Goal: Task Accomplishment & Management: Manage account settings

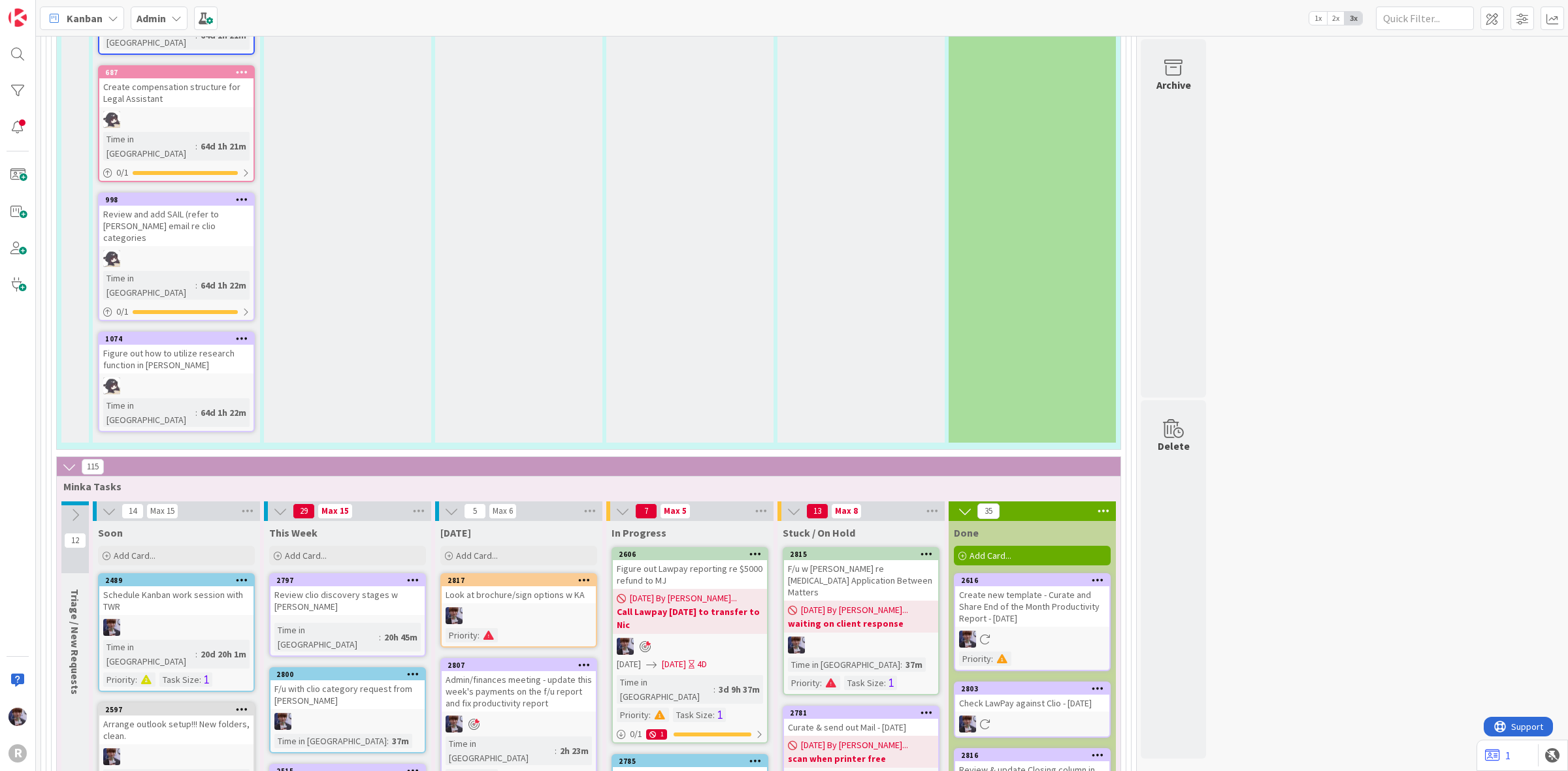
scroll to position [2173, 0]
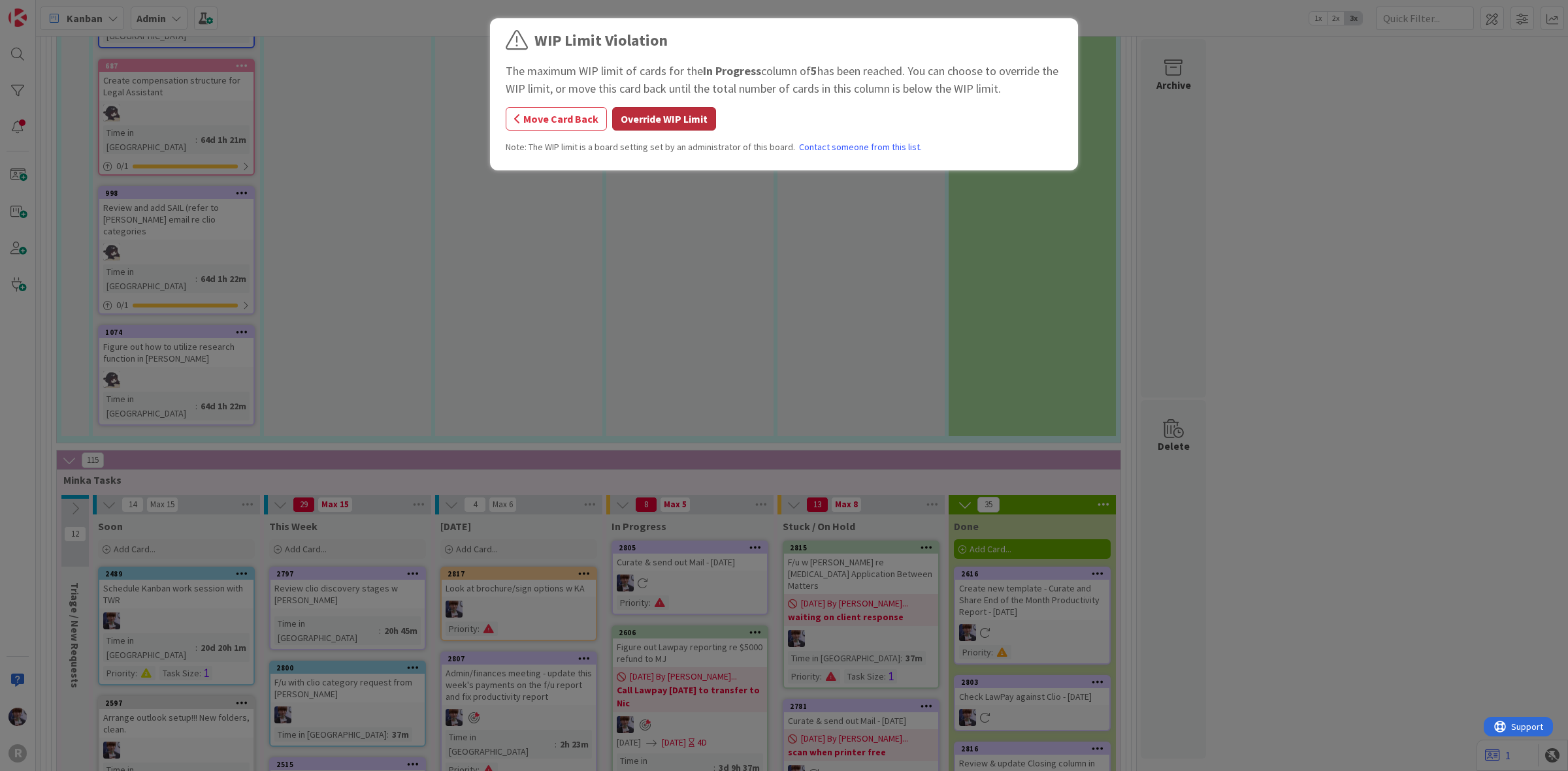
click at [684, 118] on button "Override WIP Limit" at bounding box center [664, 118] width 104 height 23
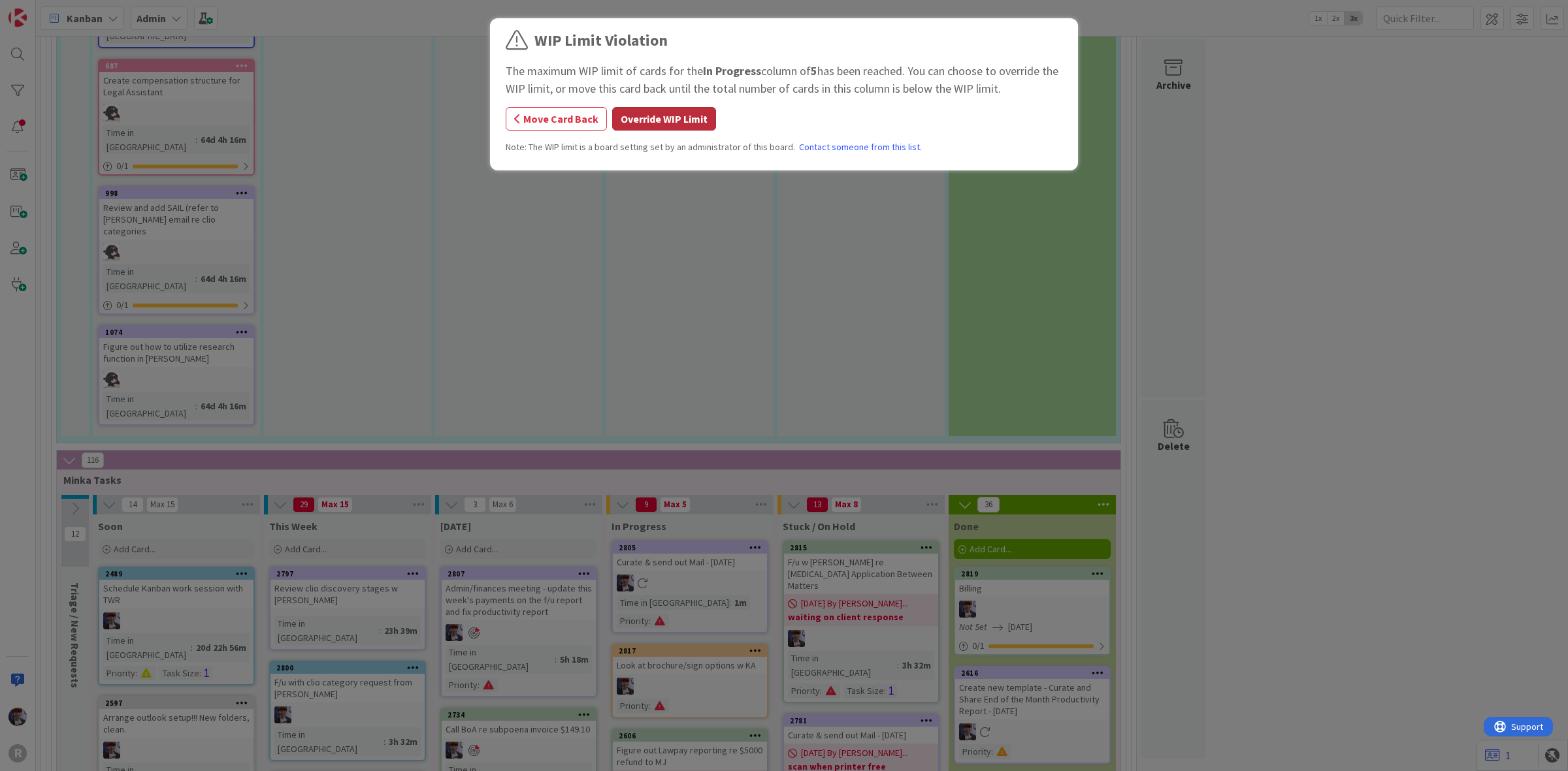
click at [669, 121] on button "Override WIP Limit" at bounding box center [664, 118] width 104 height 23
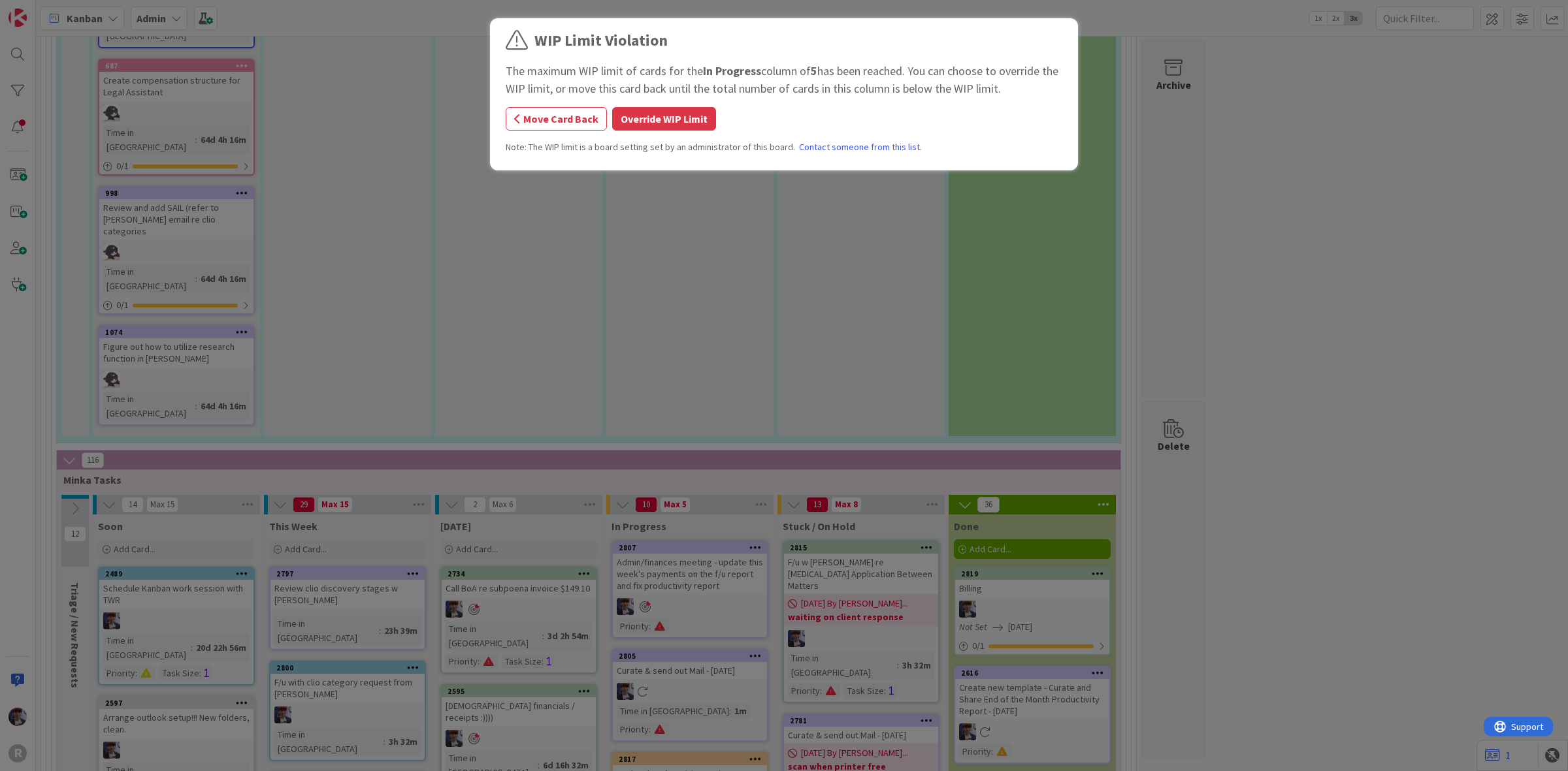
click at [635, 96] on div "The maximum WIP limit of cards for the In Progress column of 5 has been reached…" at bounding box center [784, 79] width 557 height 35
drag, startPoint x: 607, startPoint y: 134, endPoint x: 615, endPoint y: 131, distance: 8.5
click at [606, 133] on div "WIP Limit Violation The maximum WIP limit of cards for the In Progress column o…" at bounding box center [784, 96] width 557 height 135
click at [634, 122] on button "Override WIP Limit" at bounding box center [664, 118] width 104 height 23
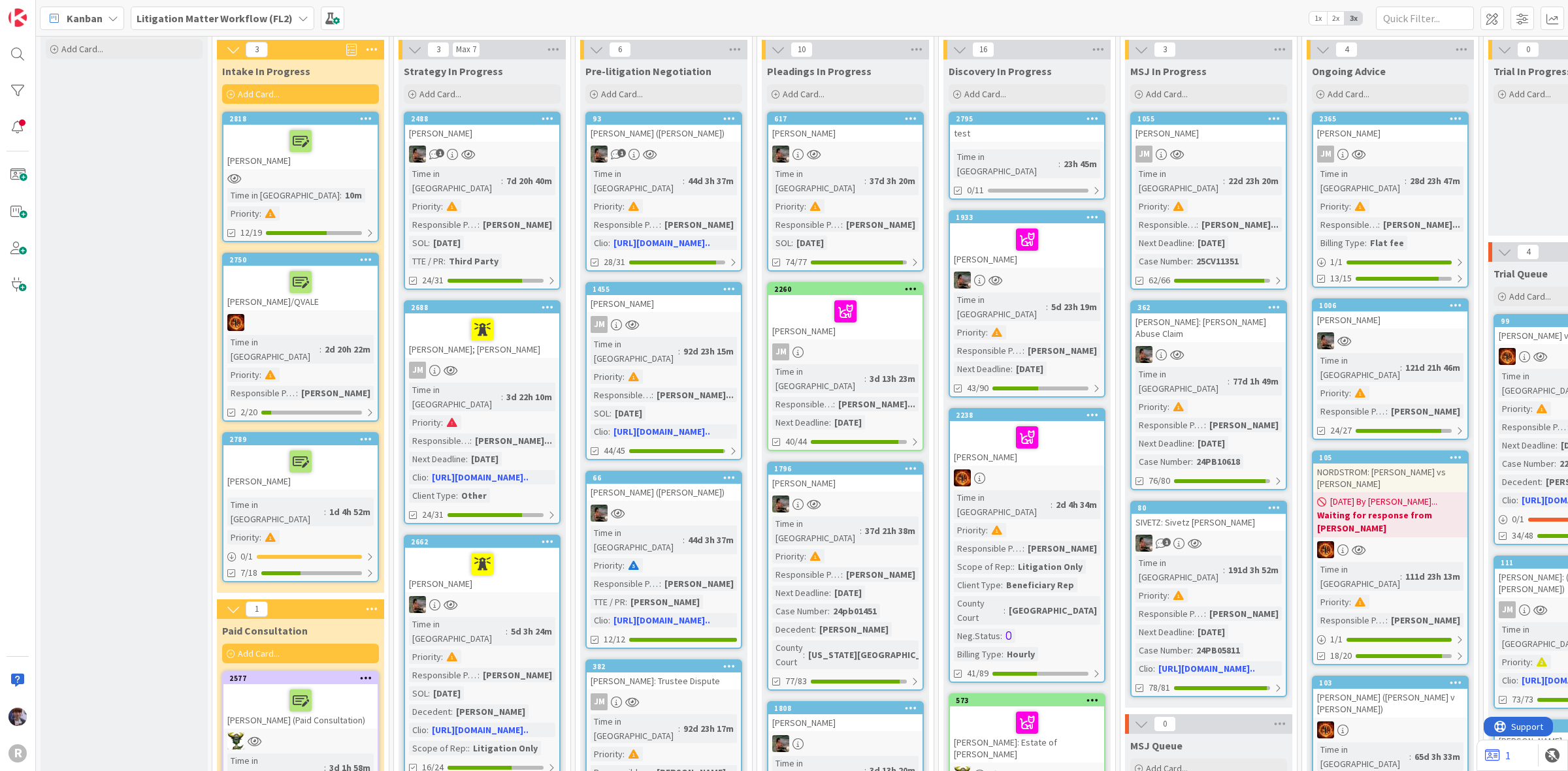
scroll to position [81, 0]
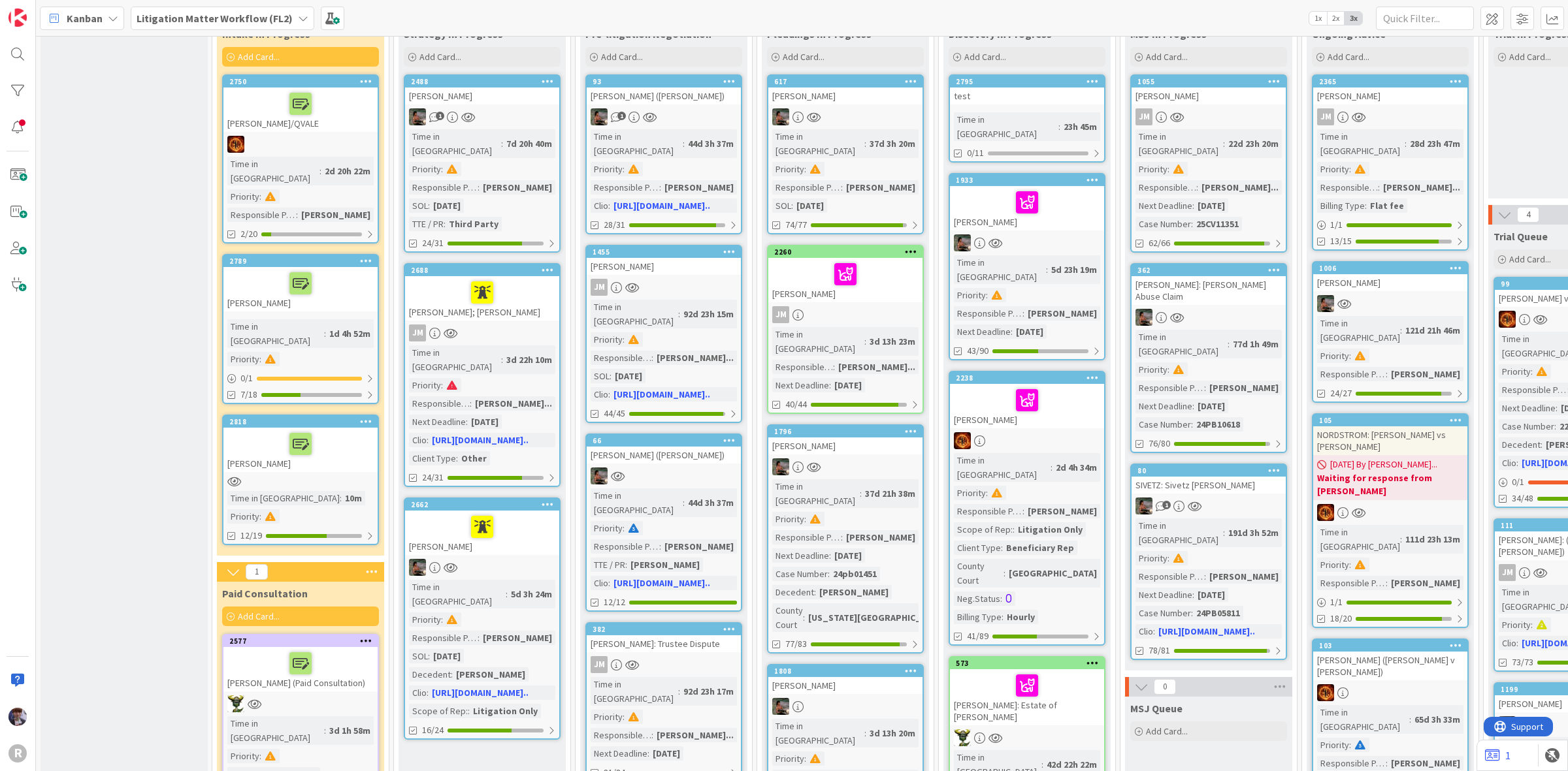
click at [250, 430] on div at bounding box center [300, 444] width 146 height 27
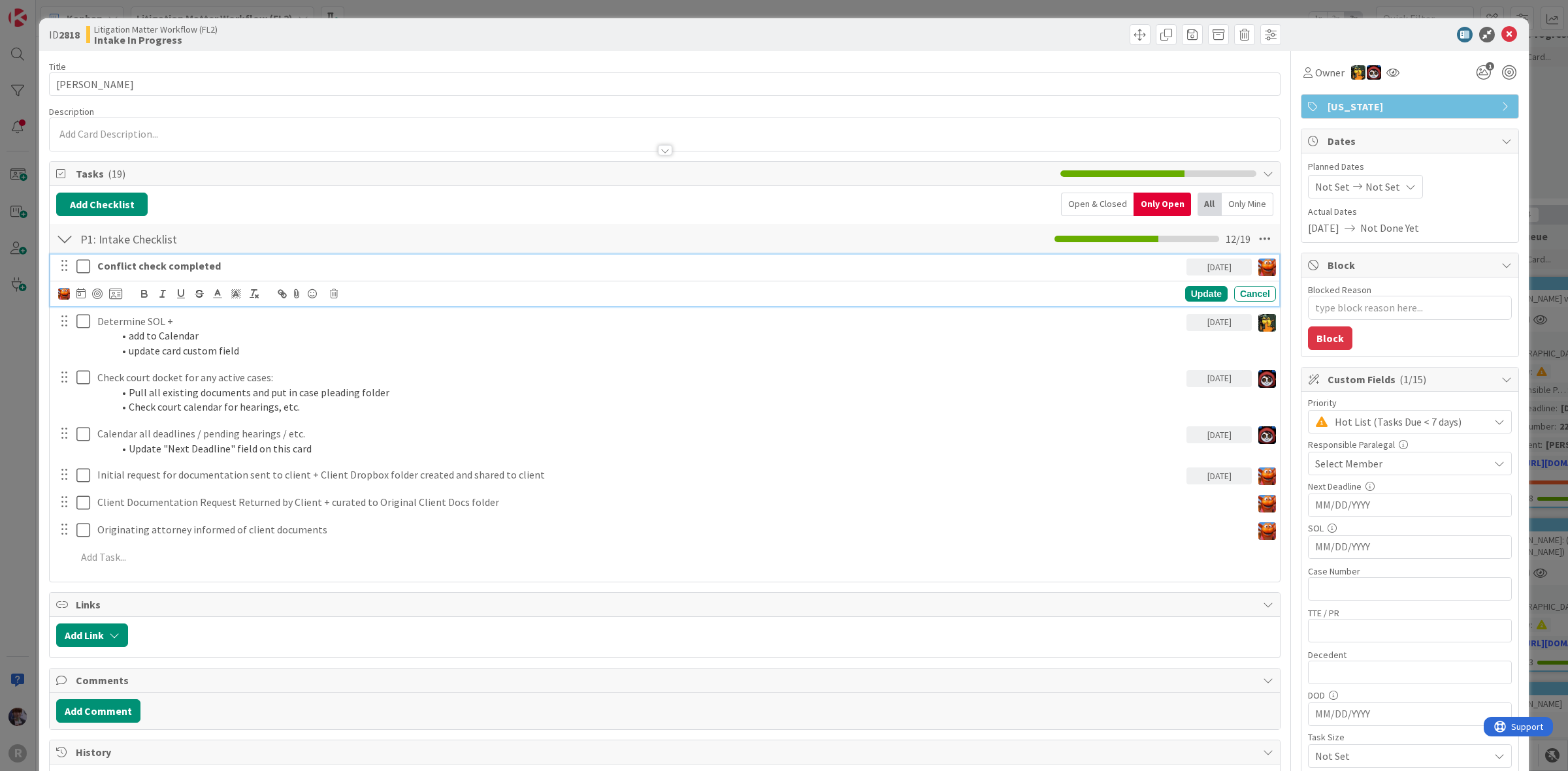
click at [142, 265] on strong "Conflict check completed" at bounding box center [159, 266] width 124 height 13
click at [1069, 198] on div "Open & Closed" at bounding box center [1097, 204] width 72 height 23
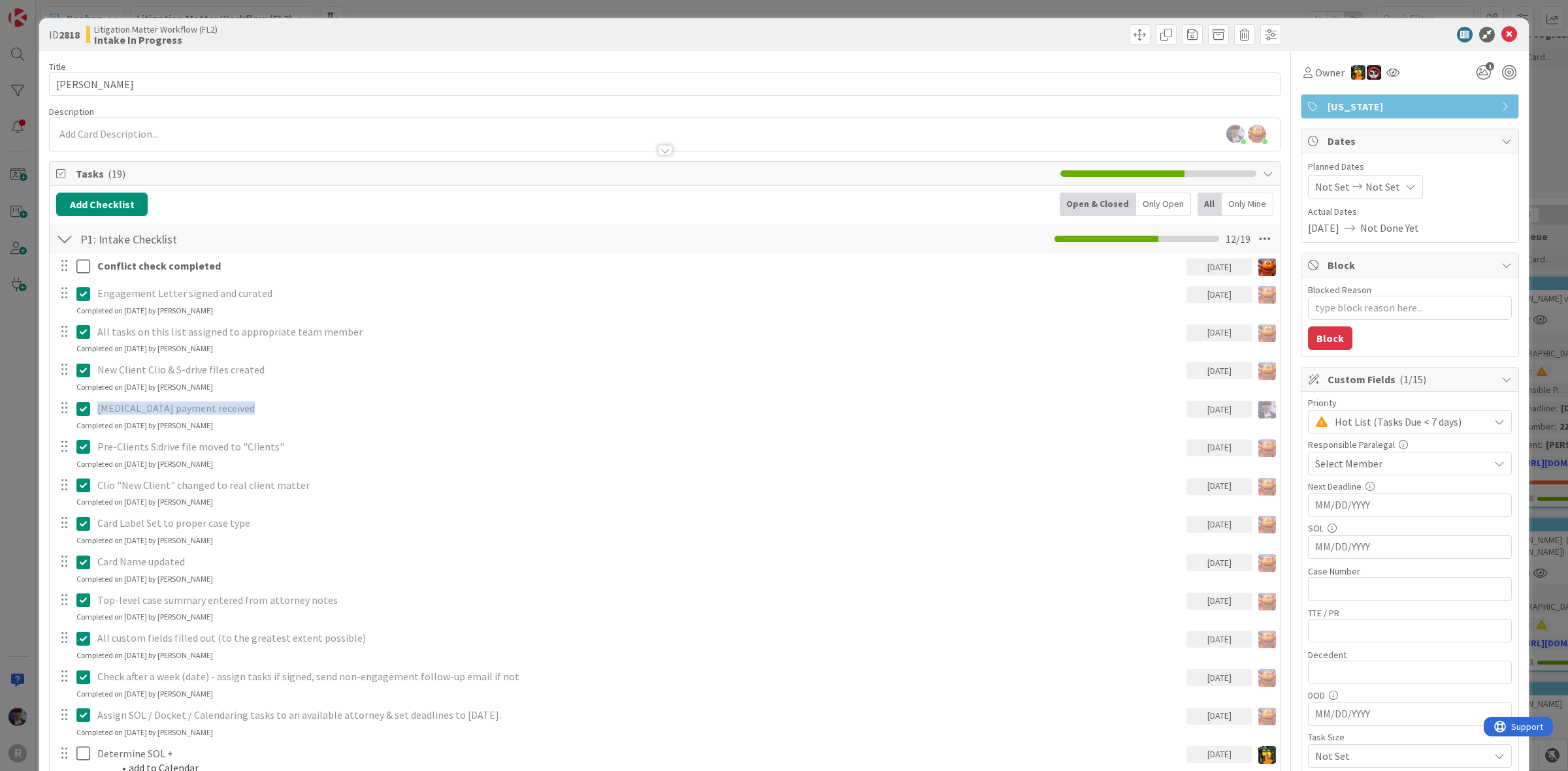
click at [76, 412] on icon at bounding box center [83, 409] width 14 height 16
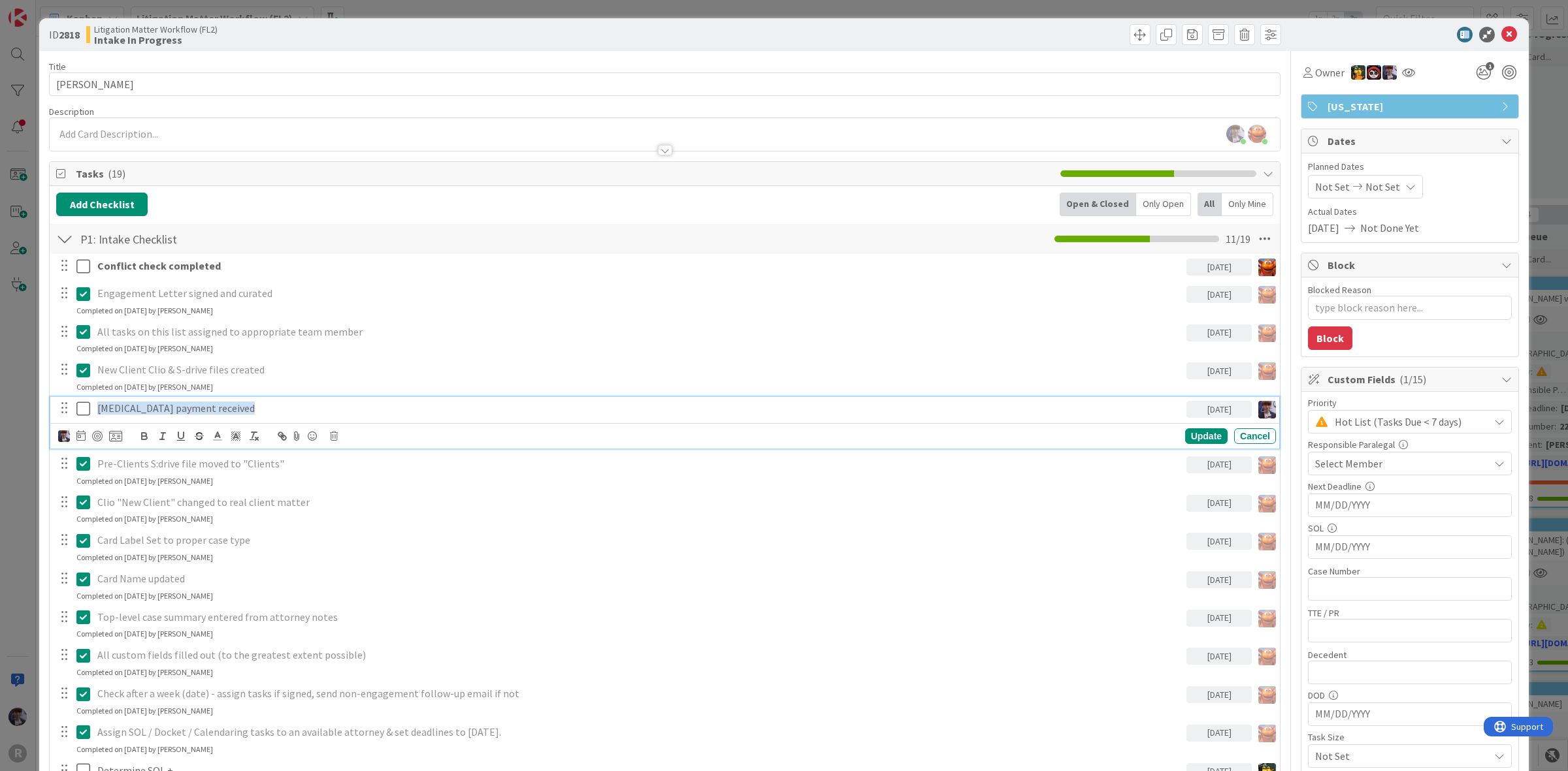
click at [116, 410] on span "Retainer payment received" at bounding box center [176, 407] width 158 height 13
click at [114, 438] on icon at bounding box center [115, 436] width 13 height 12
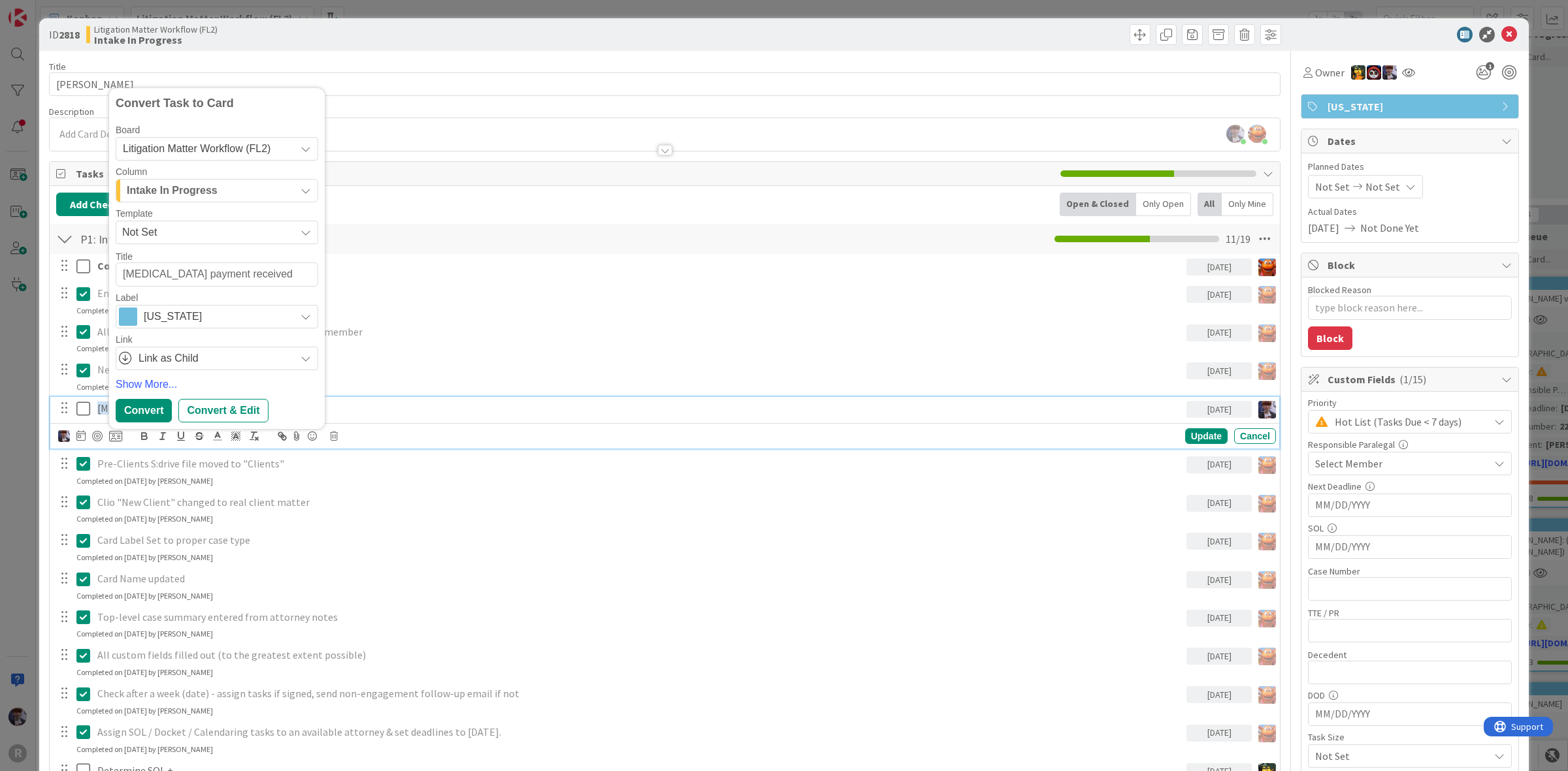
click at [263, 153] on span "Litigation Matter Workflow (FL2)" at bounding box center [197, 149] width 148 height 11
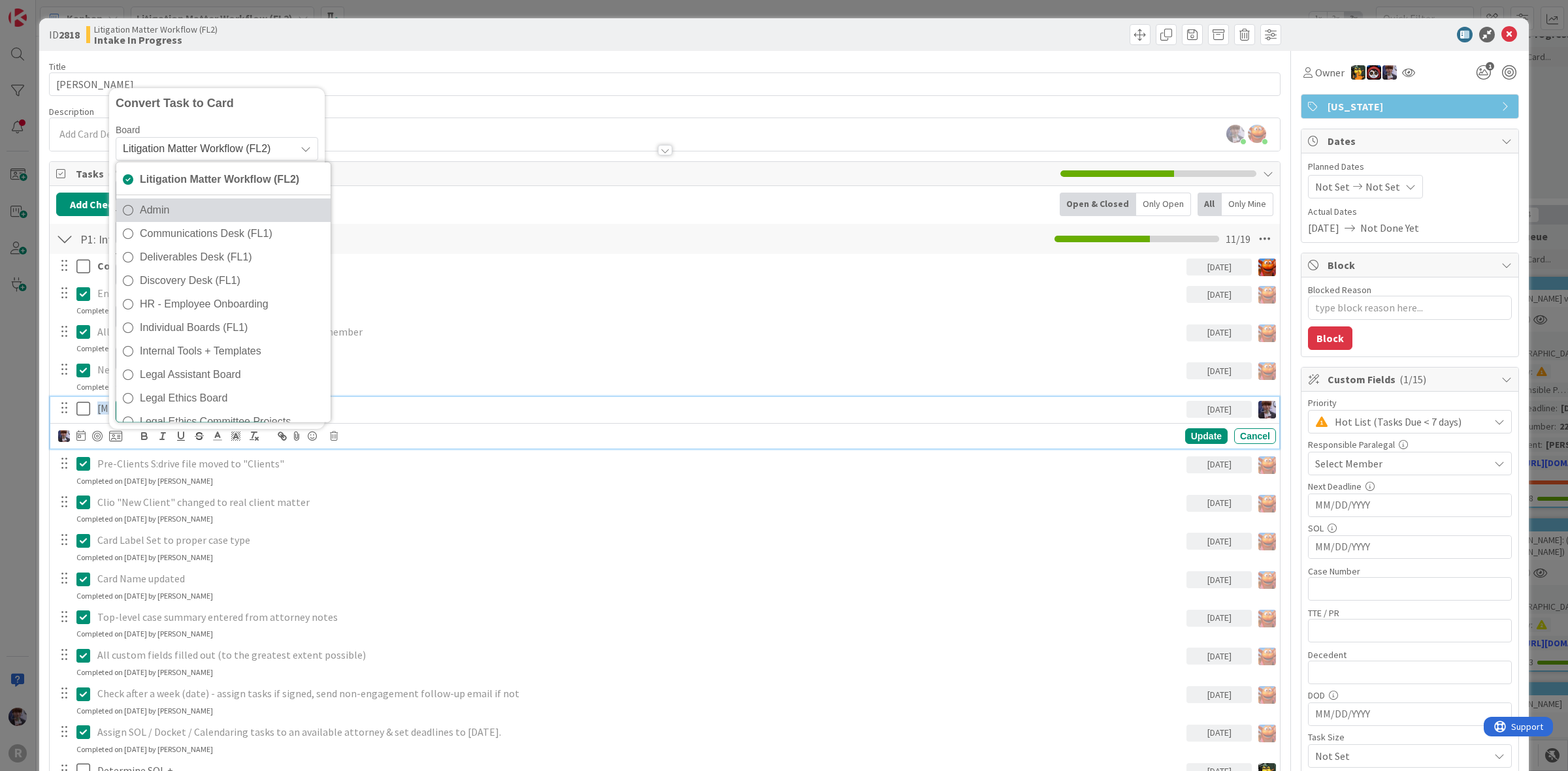
click at [216, 202] on span "Admin" at bounding box center [232, 210] width 184 height 20
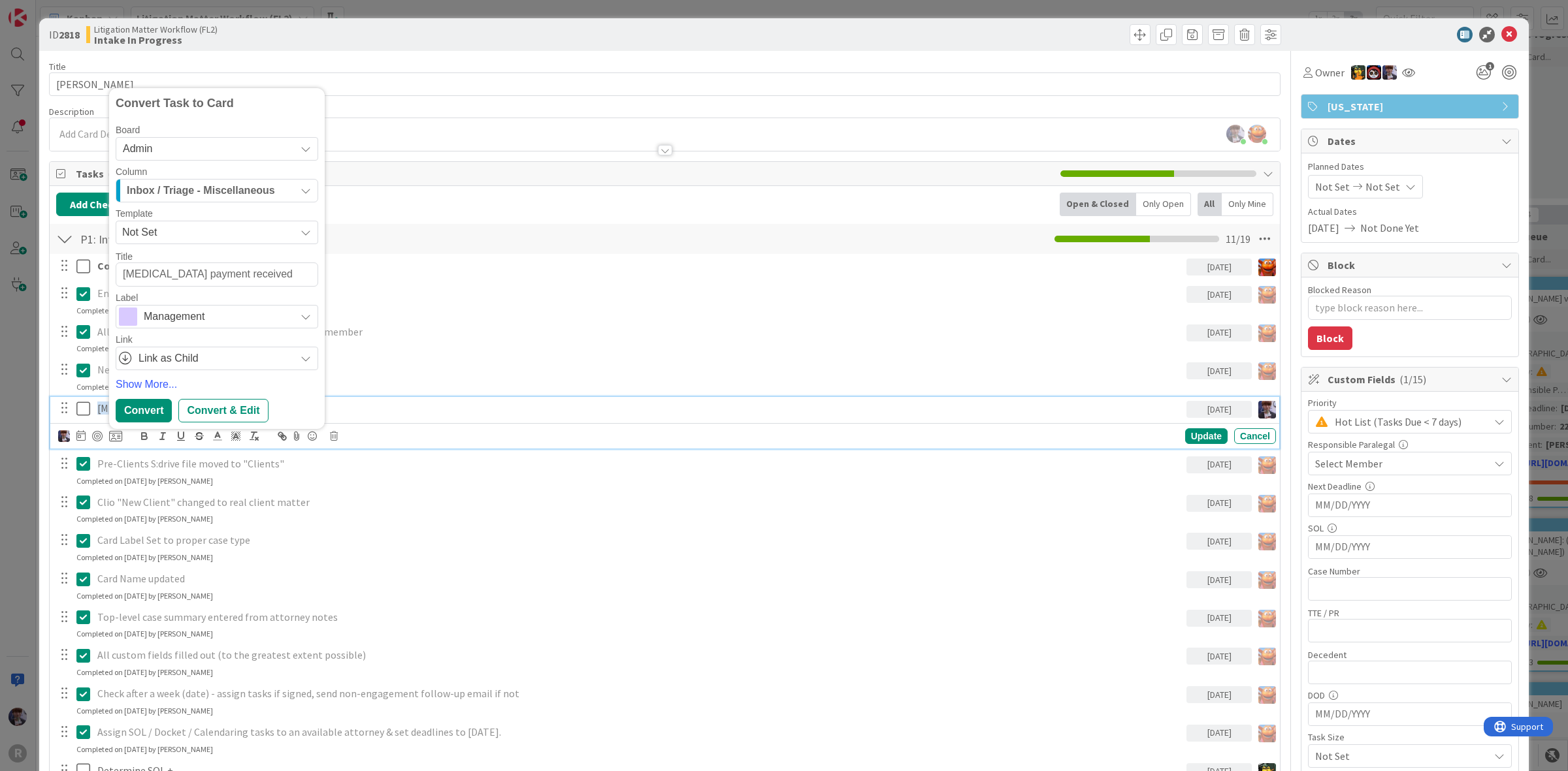
click at [223, 226] on span "Not Set" at bounding box center [204, 232] width 163 height 17
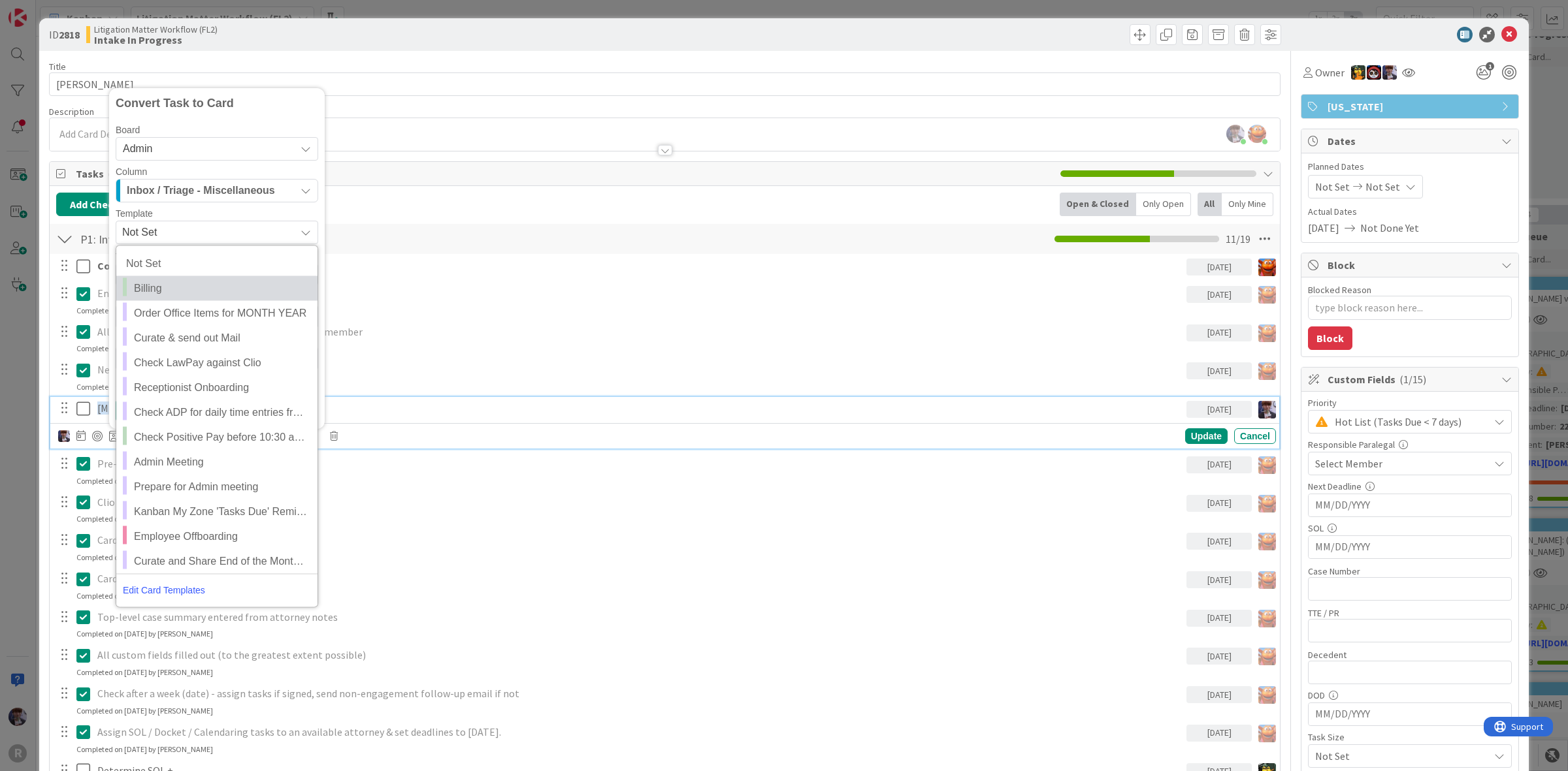
click at [200, 281] on span "Billing" at bounding box center [220, 288] width 174 height 17
type textarea "x"
type textarea "Billing"
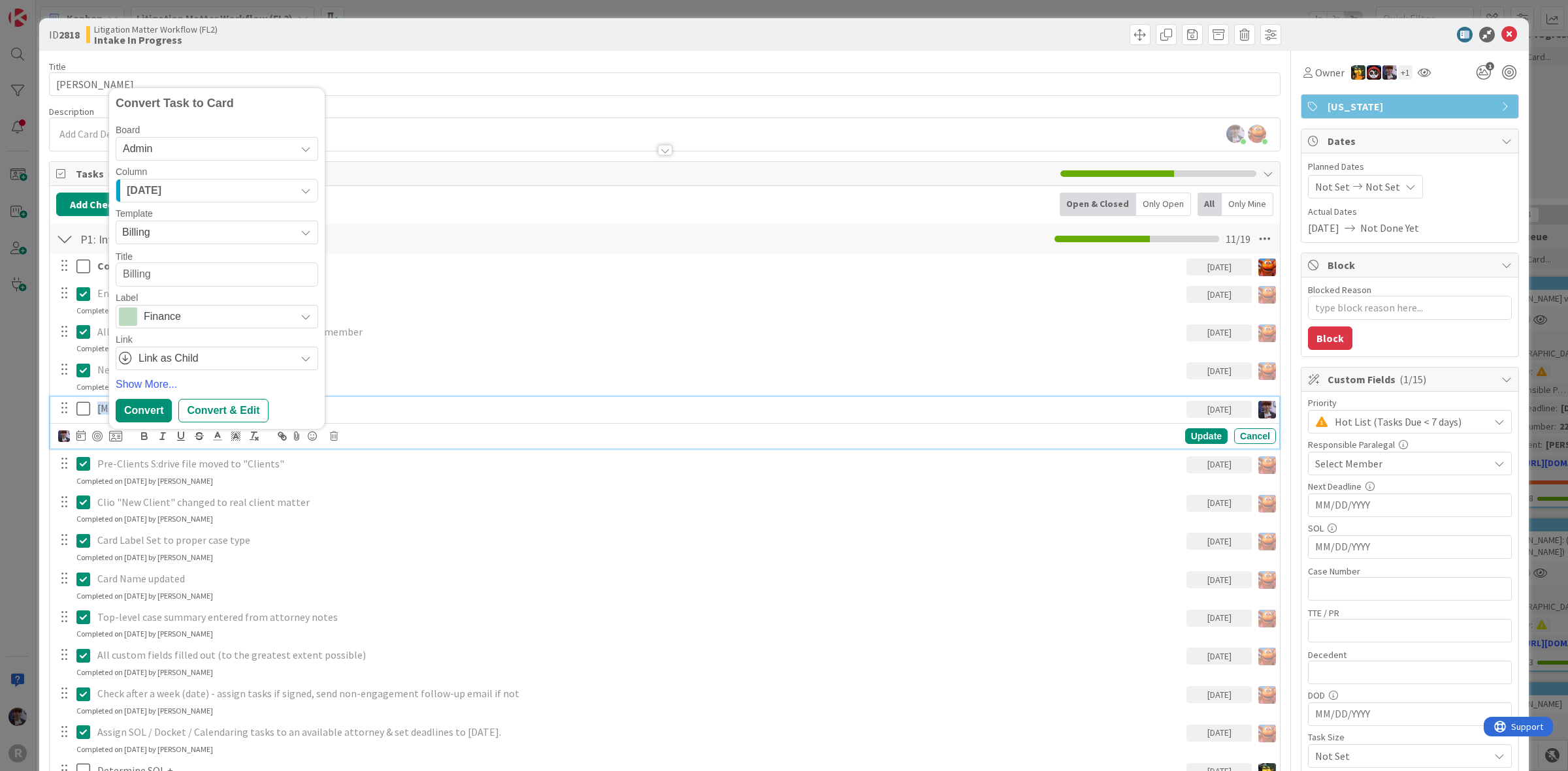
click at [222, 246] on div "Board Admin Litigation Matter Workflow (FL2) Admin Communications Desk (FL1) De…" at bounding box center [217, 247] width 202 height 245
click at [223, 235] on span "Billing" at bounding box center [204, 232] width 163 height 17
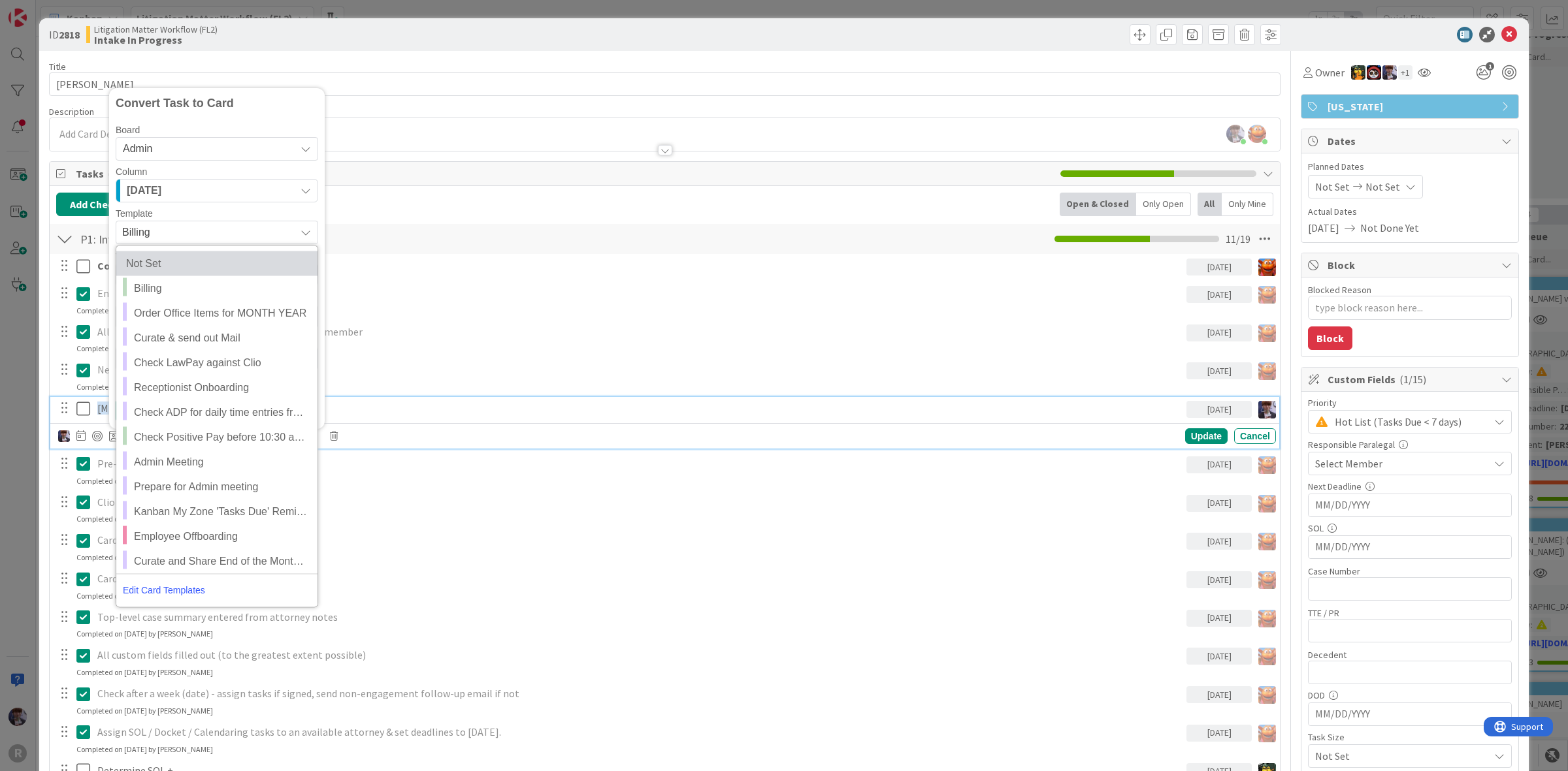
click at [193, 256] on span "Not Set" at bounding box center [214, 263] width 175 height 17
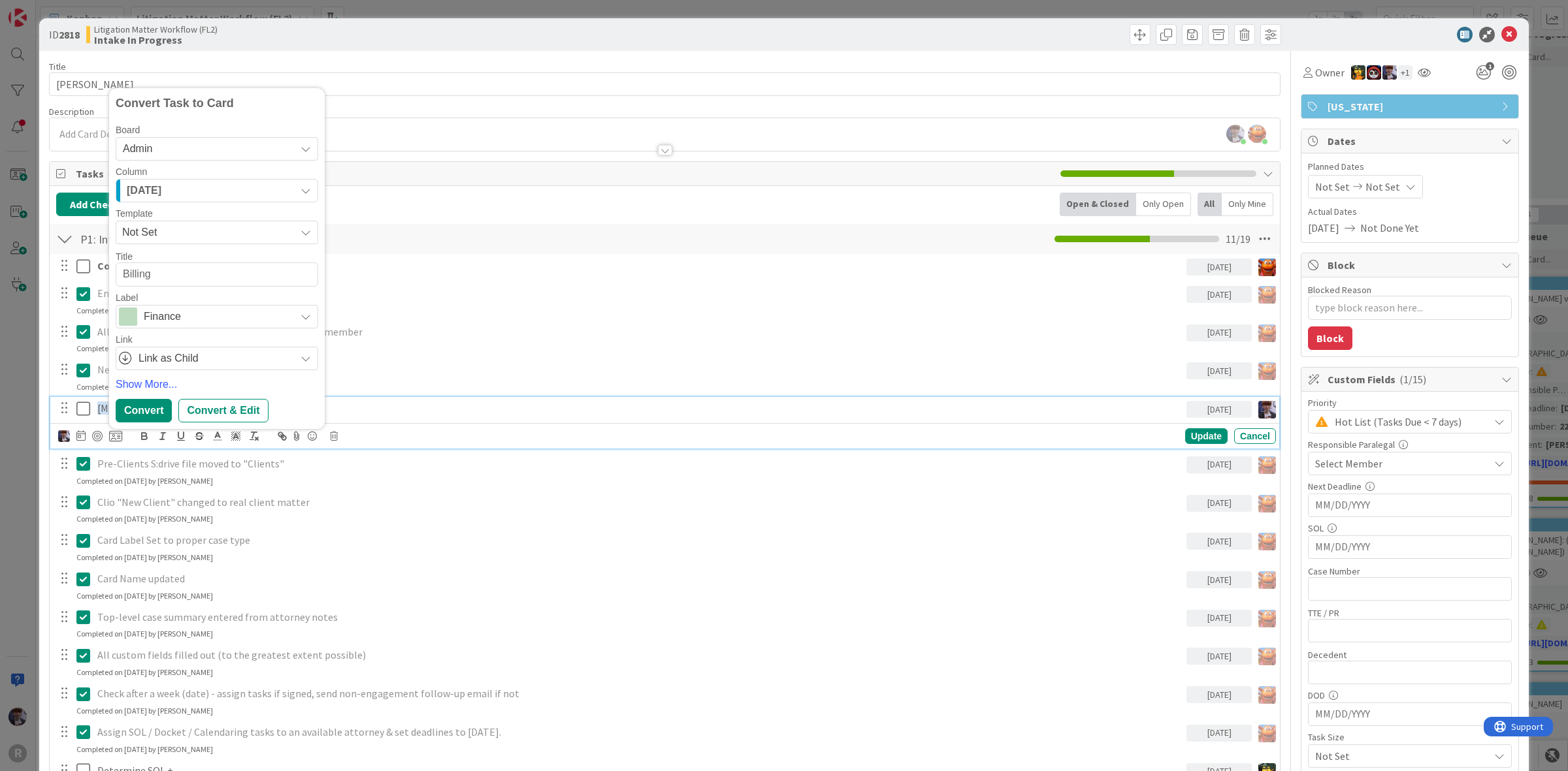
click at [226, 180] on button "Today" at bounding box center [217, 190] width 202 height 23
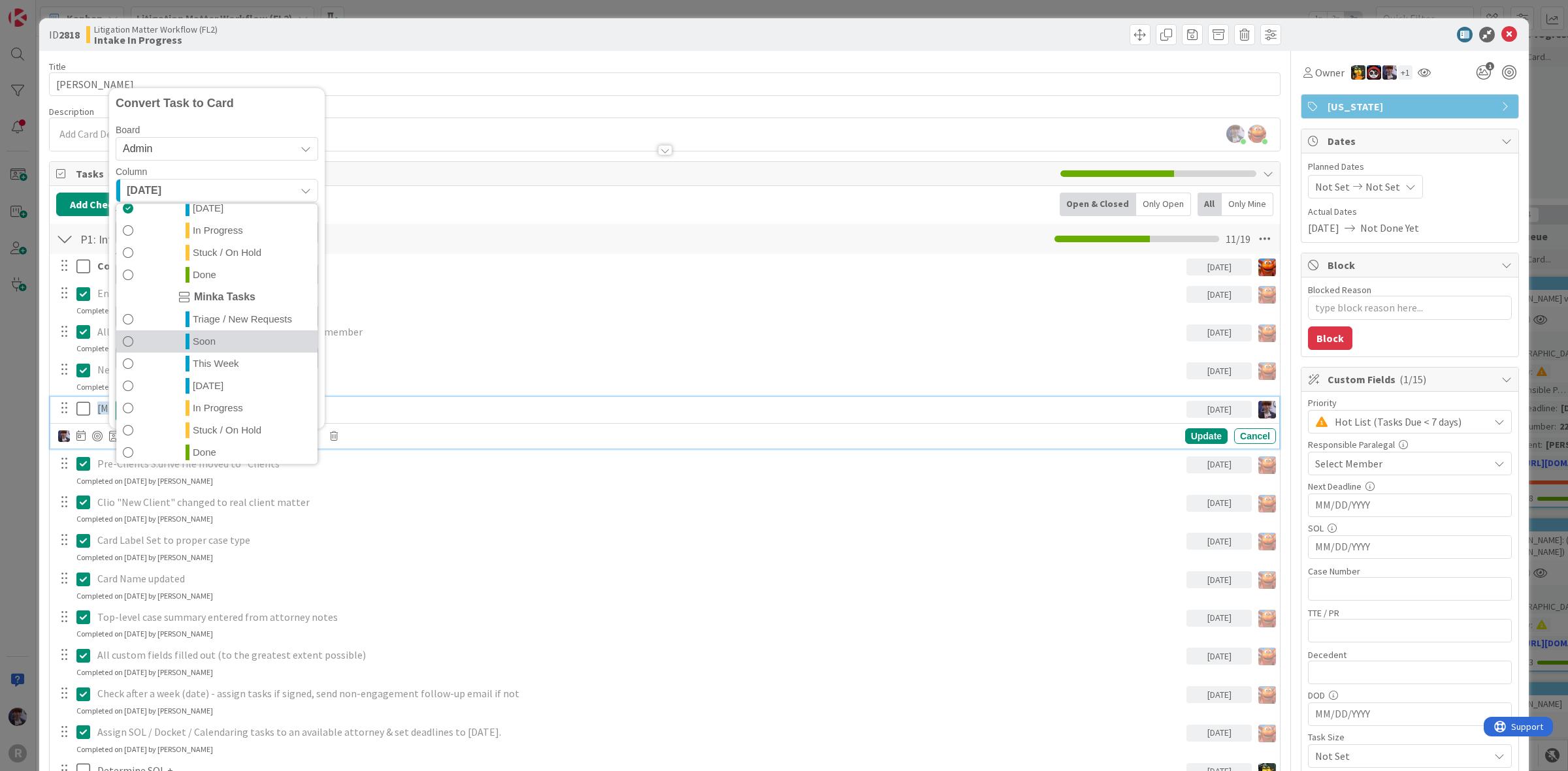
scroll to position [284, 0]
click at [226, 441] on link "Done" at bounding box center [217, 447] width 201 height 22
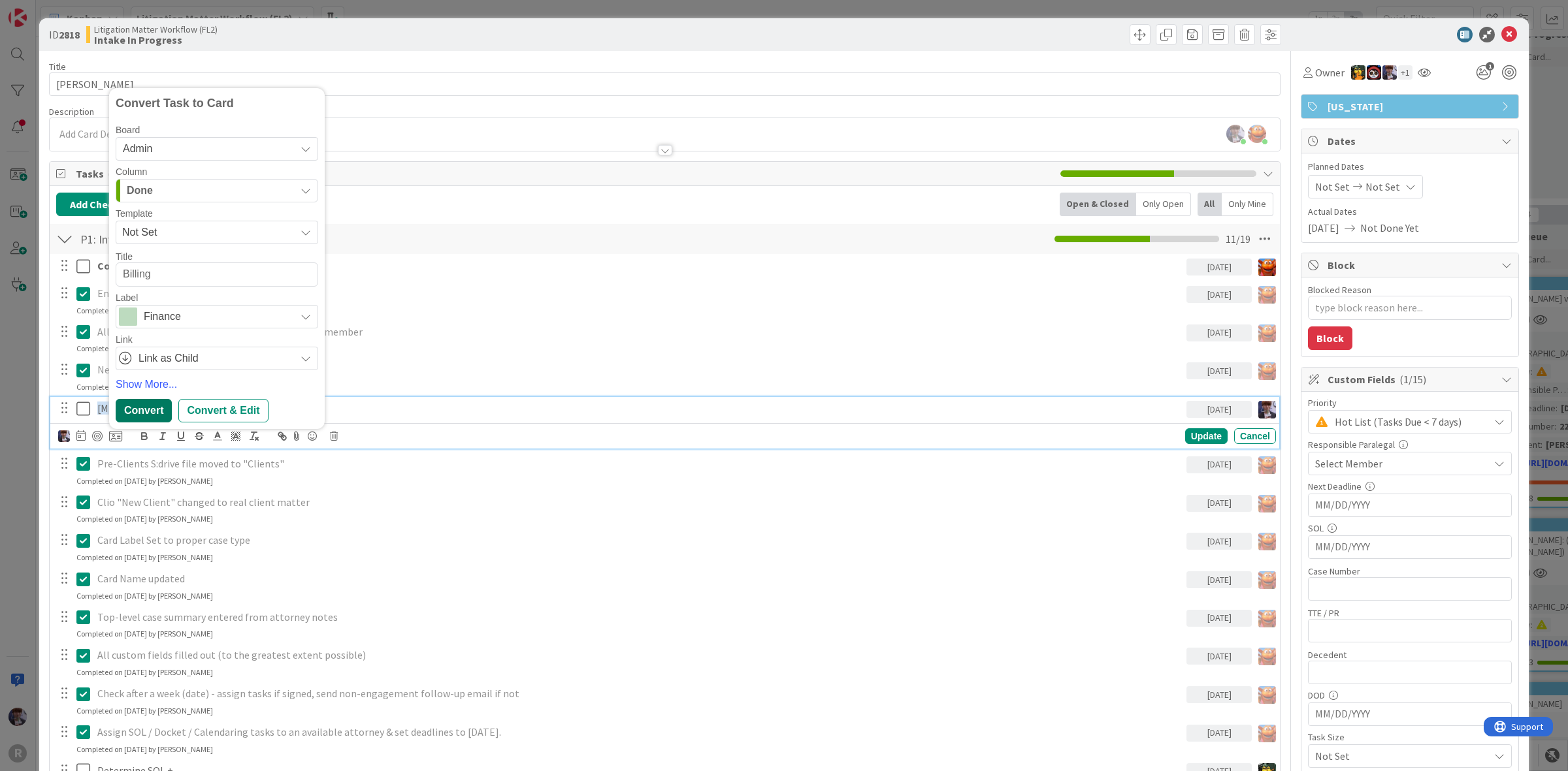
click at [151, 406] on div "Convert" at bounding box center [143, 410] width 56 height 23
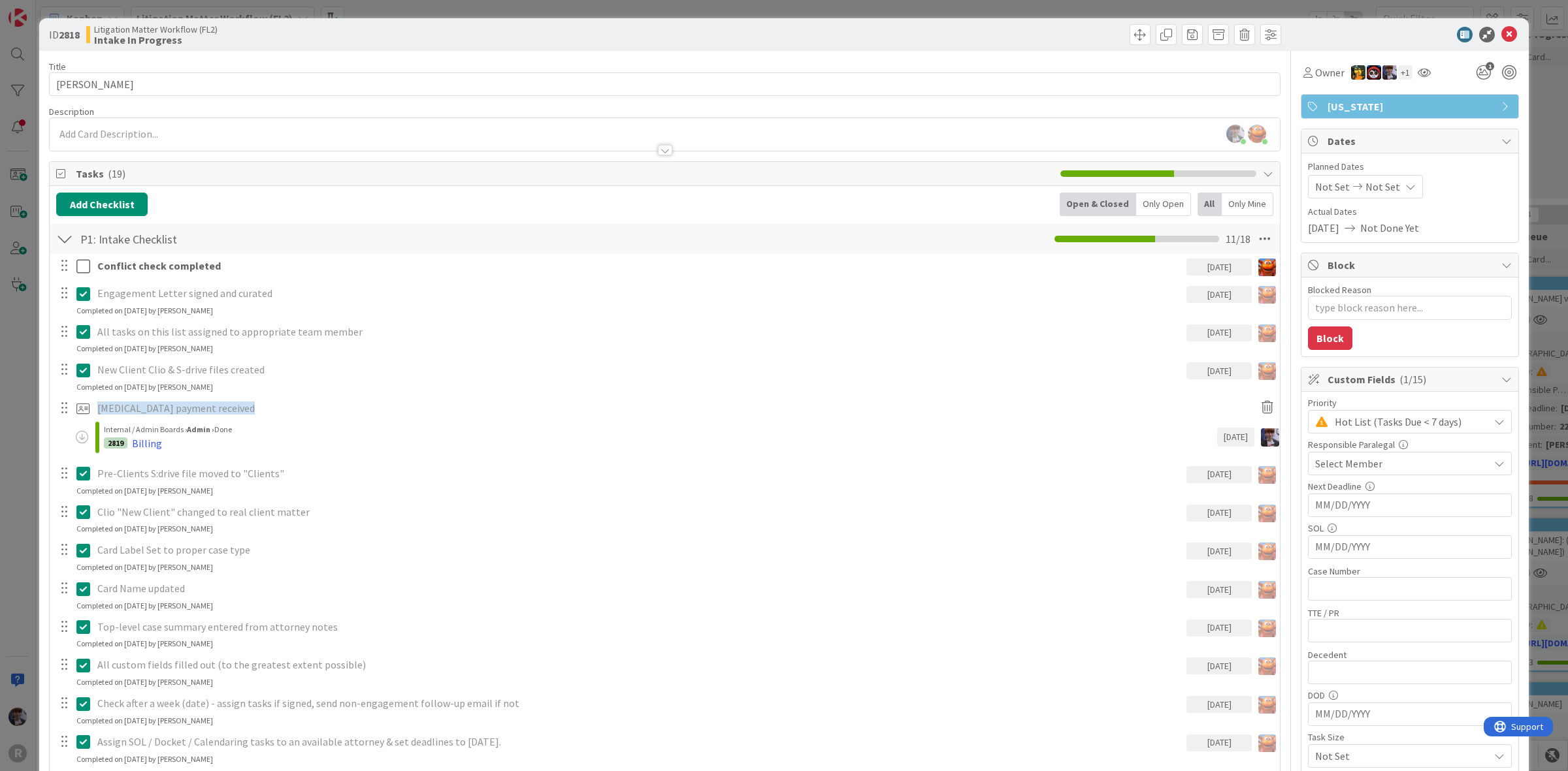
type textarea "x"
click at [22, 503] on div "ID 2818 Litigation Matter Workflow (FL2) Intake In Progress Title 15 / 128 SAUC…" at bounding box center [784, 386] width 1568 height 771
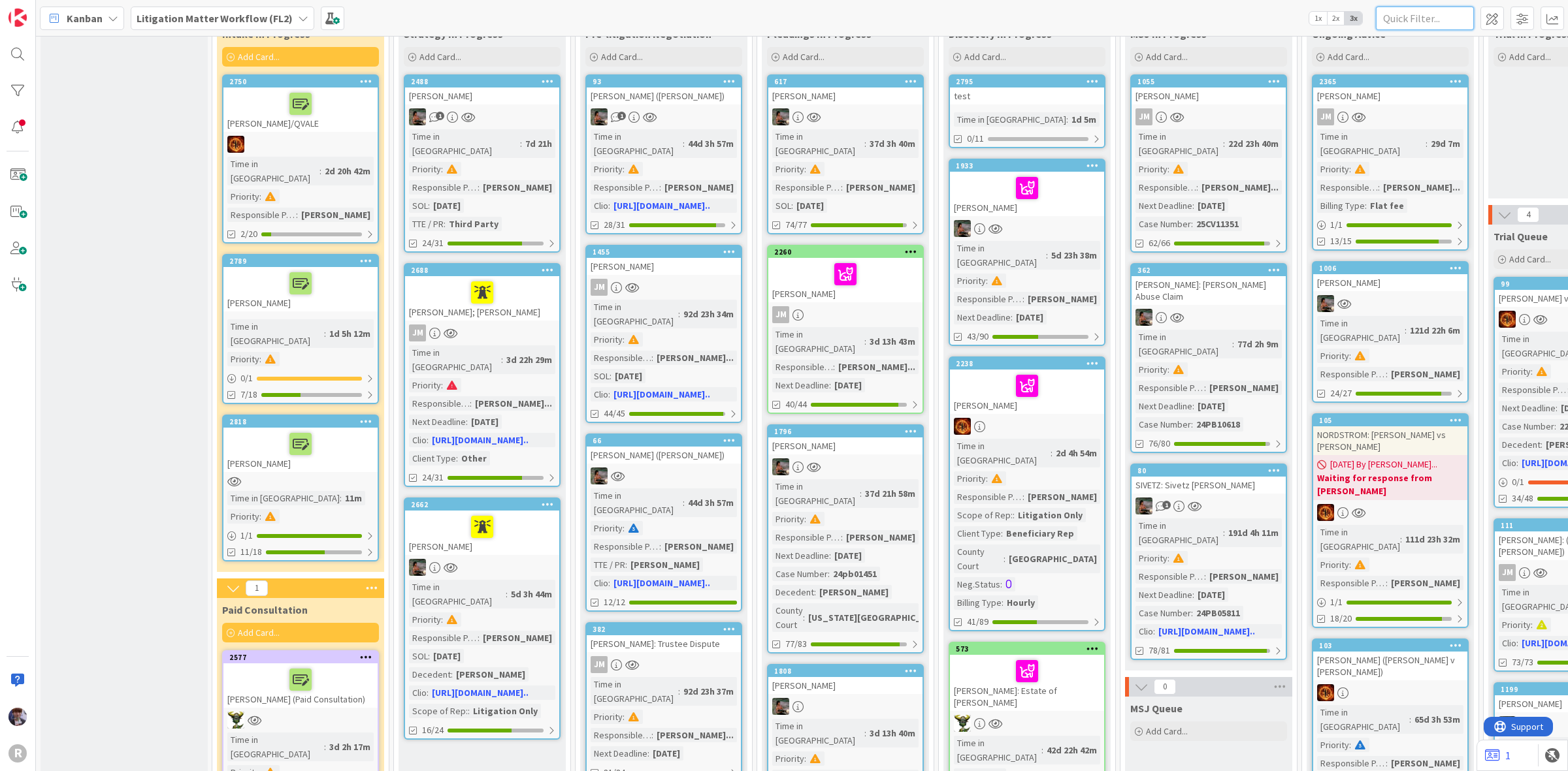
drag, startPoint x: 1402, startPoint y: 15, endPoint x: 1395, endPoint y: 20, distance: 8.6
click at [1398, 17] on input "text" at bounding box center [1425, 18] width 98 height 23
type input "ritzer"
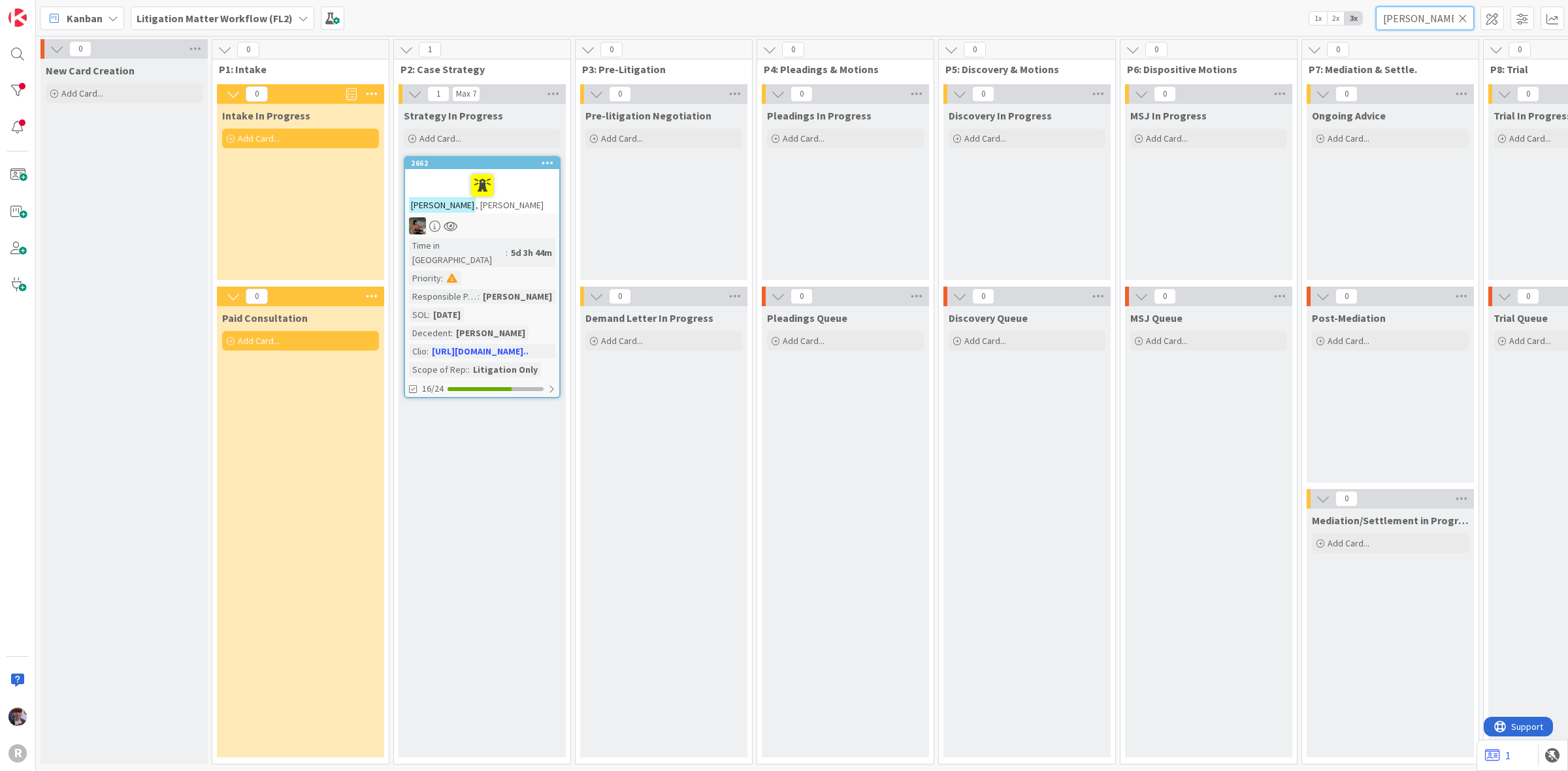
scroll to position [7, 0]
click at [435, 169] on div "RITZER , Robert" at bounding box center [482, 191] width 154 height 45
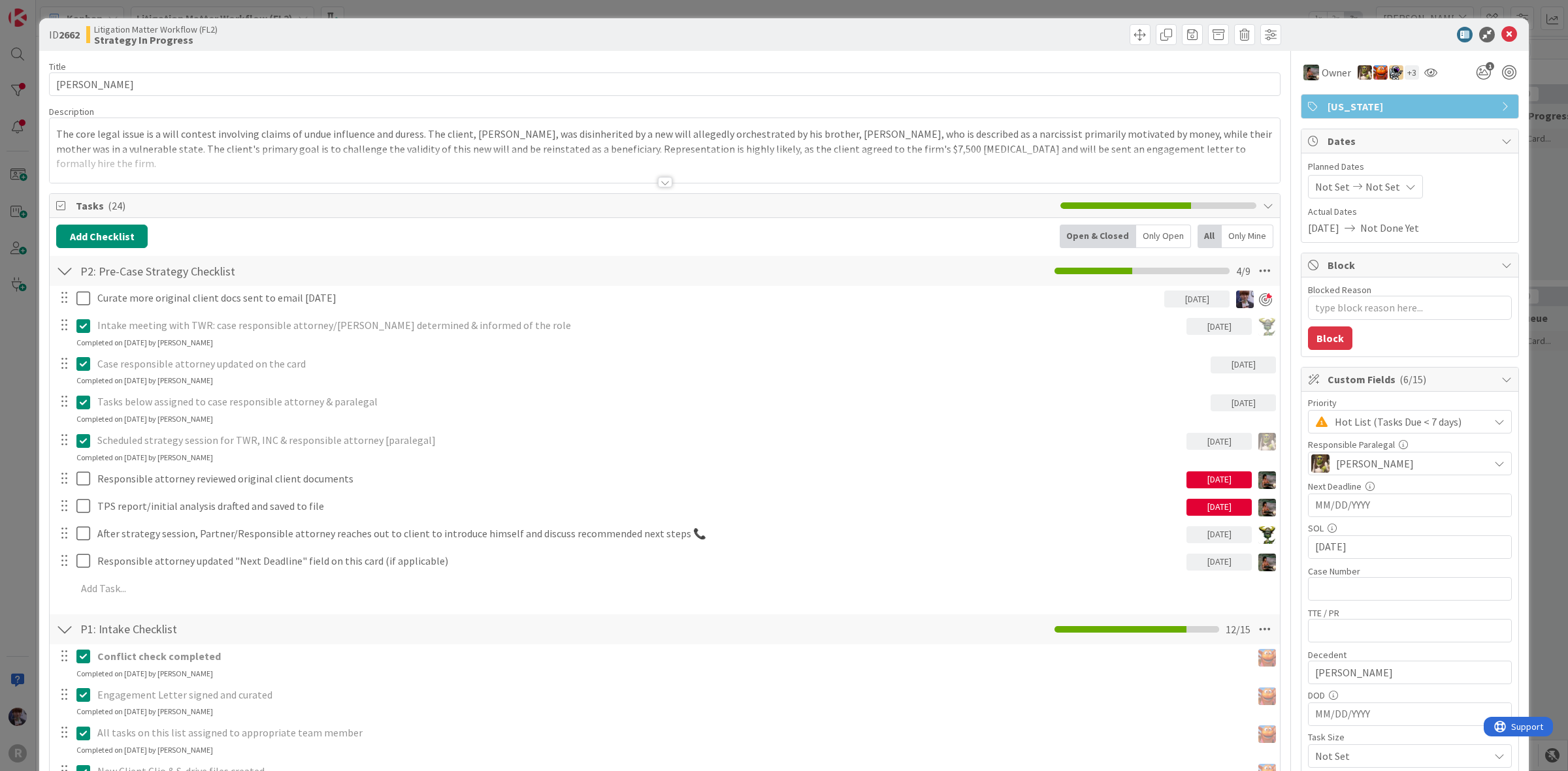
type textarea "x"
click at [17, 477] on div "ID 2662 Litigation Matter Workflow (FL2) Strategy In Progress Title 14 / 128 RI…" at bounding box center [784, 386] width 1568 height 771
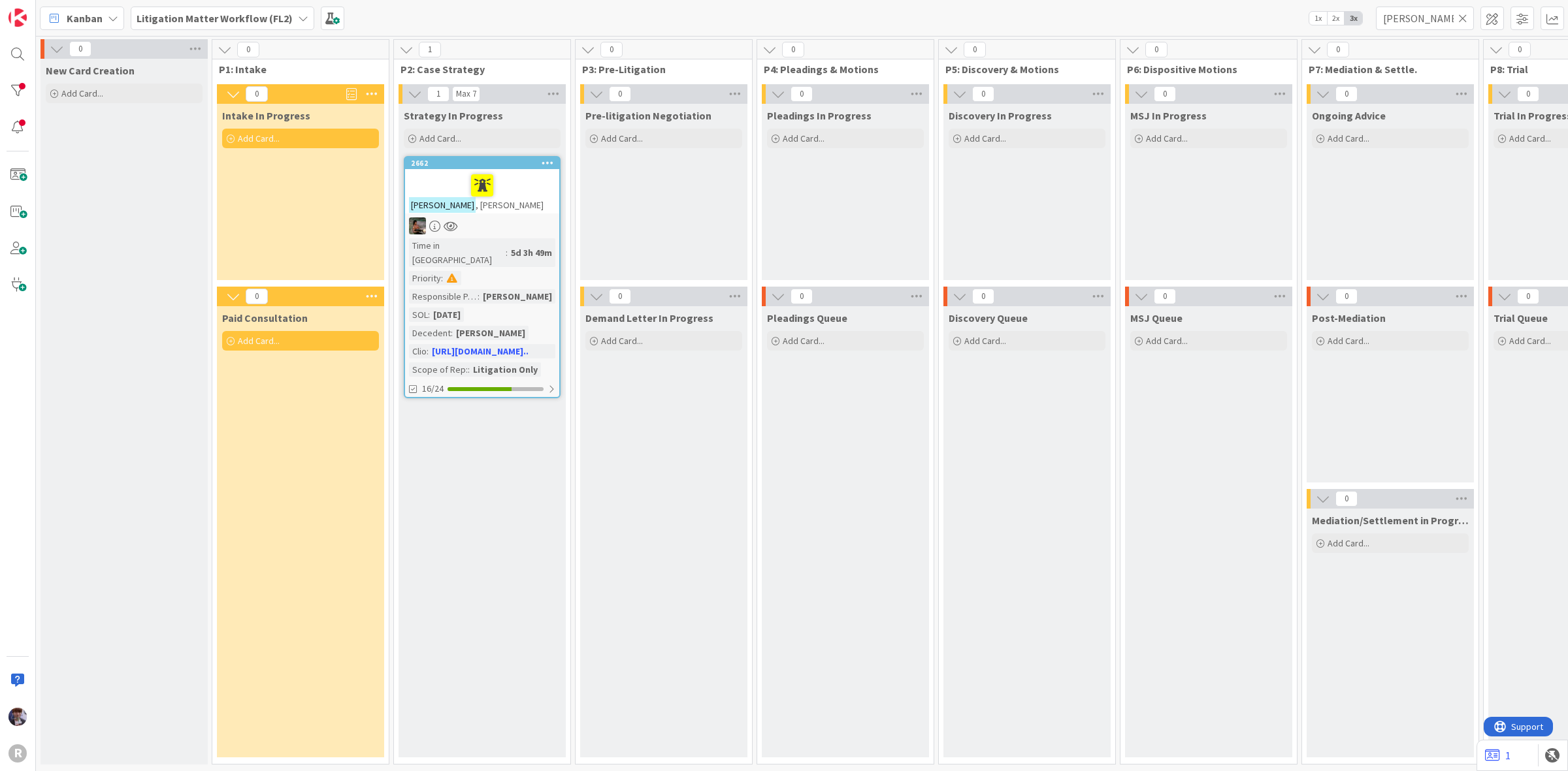
click at [661, 490] on div "Demand Letter In Progress Add Card..." at bounding box center [664, 532] width 168 height 451
click at [1330, 38] on div "Kanban My Zone Organization Select a single board Kanban List (Bulk Actions) Me…" at bounding box center [802, 386] width 1532 height 771
click at [1166, 8] on div "Kanban My Zone Organization Select a single board Kanban List (Bulk Actions) Me…" at bounding box center [802, 18] width 1532 height 36
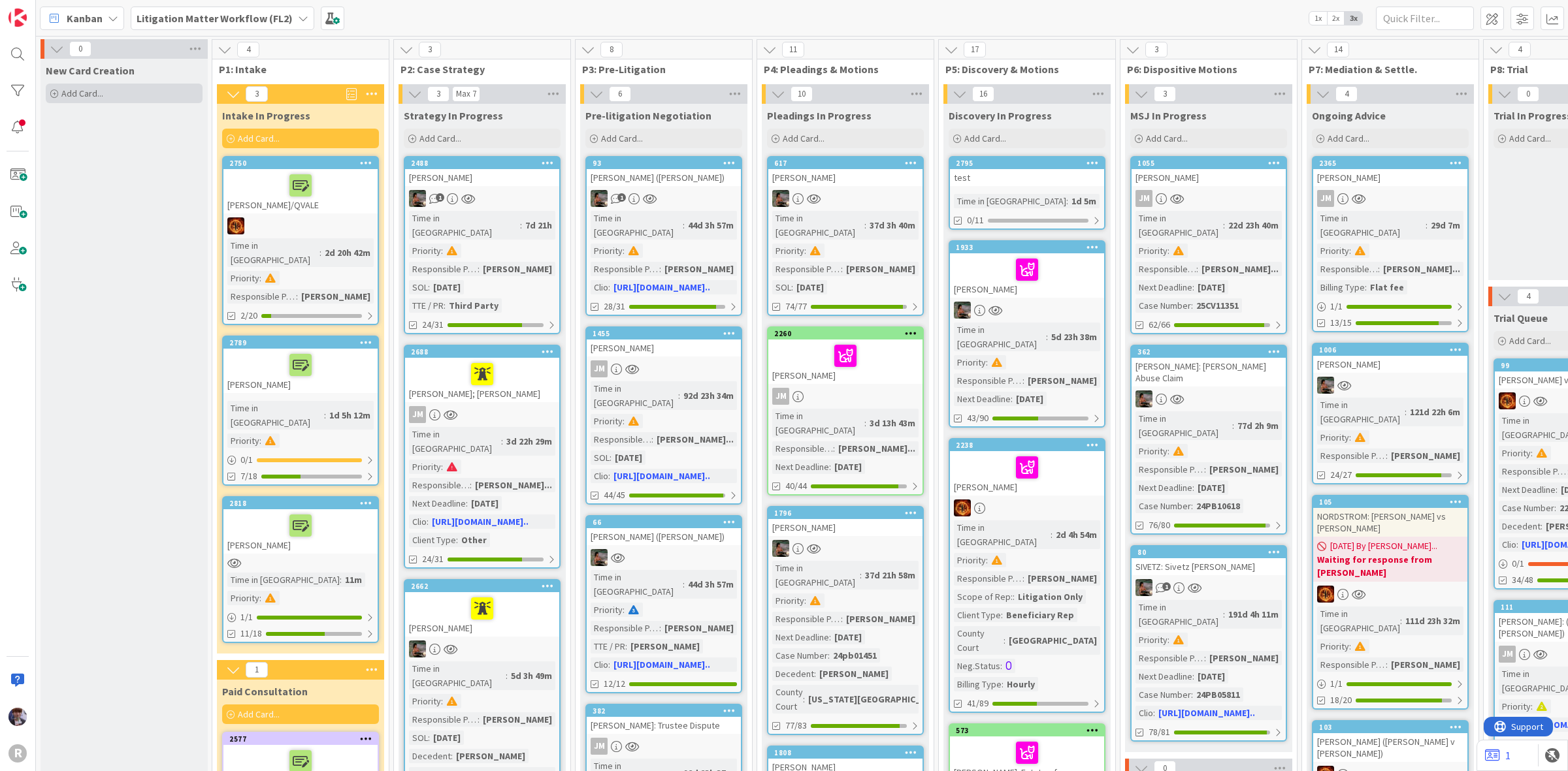
click at [160, 94] on div "Add Card..." at bounding box center [125, 94] width 157 height 20
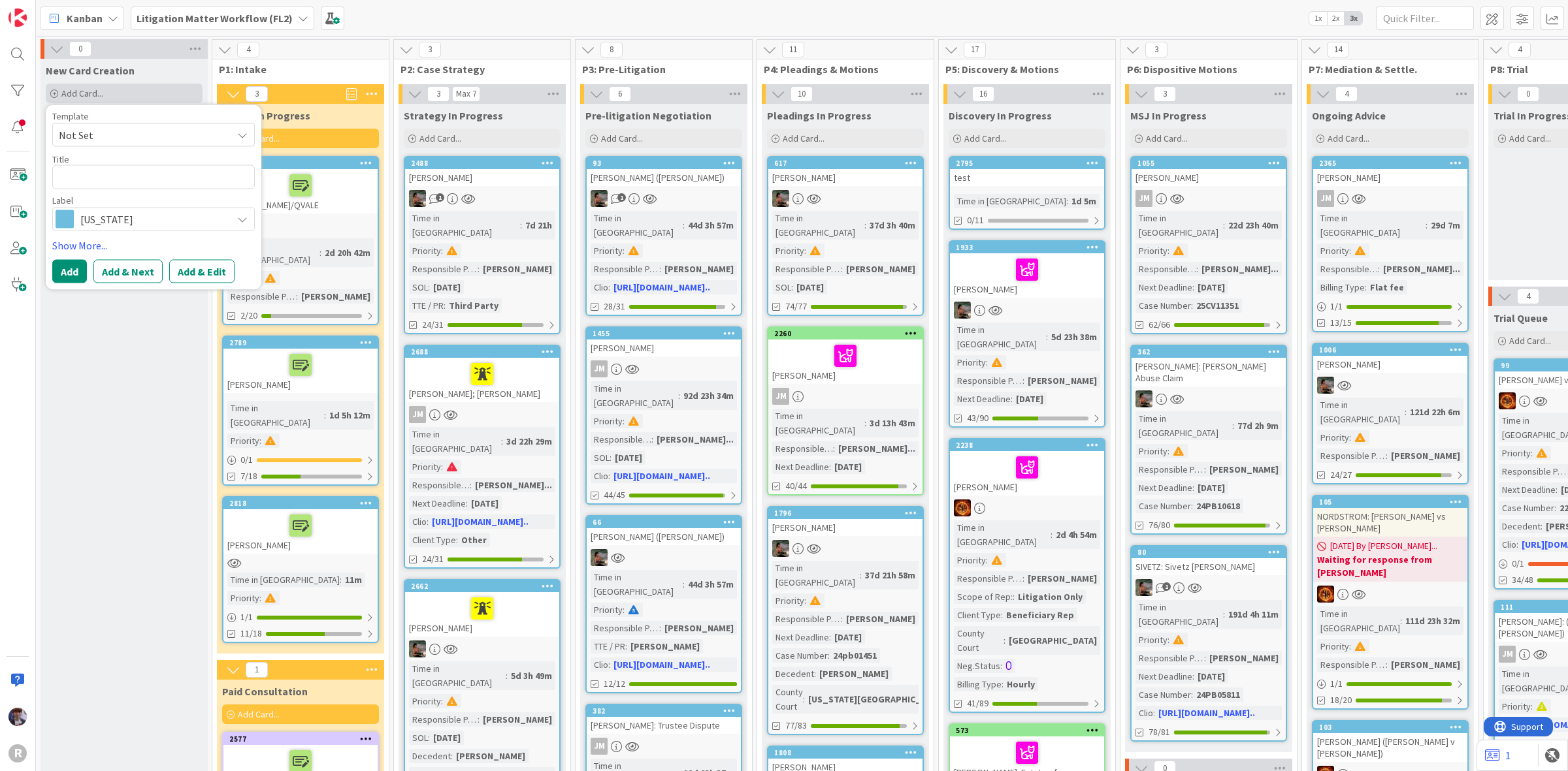
type textarea "x"
type textarea "t"
type textarea "x"
type textarea "te"
type textarea "x"
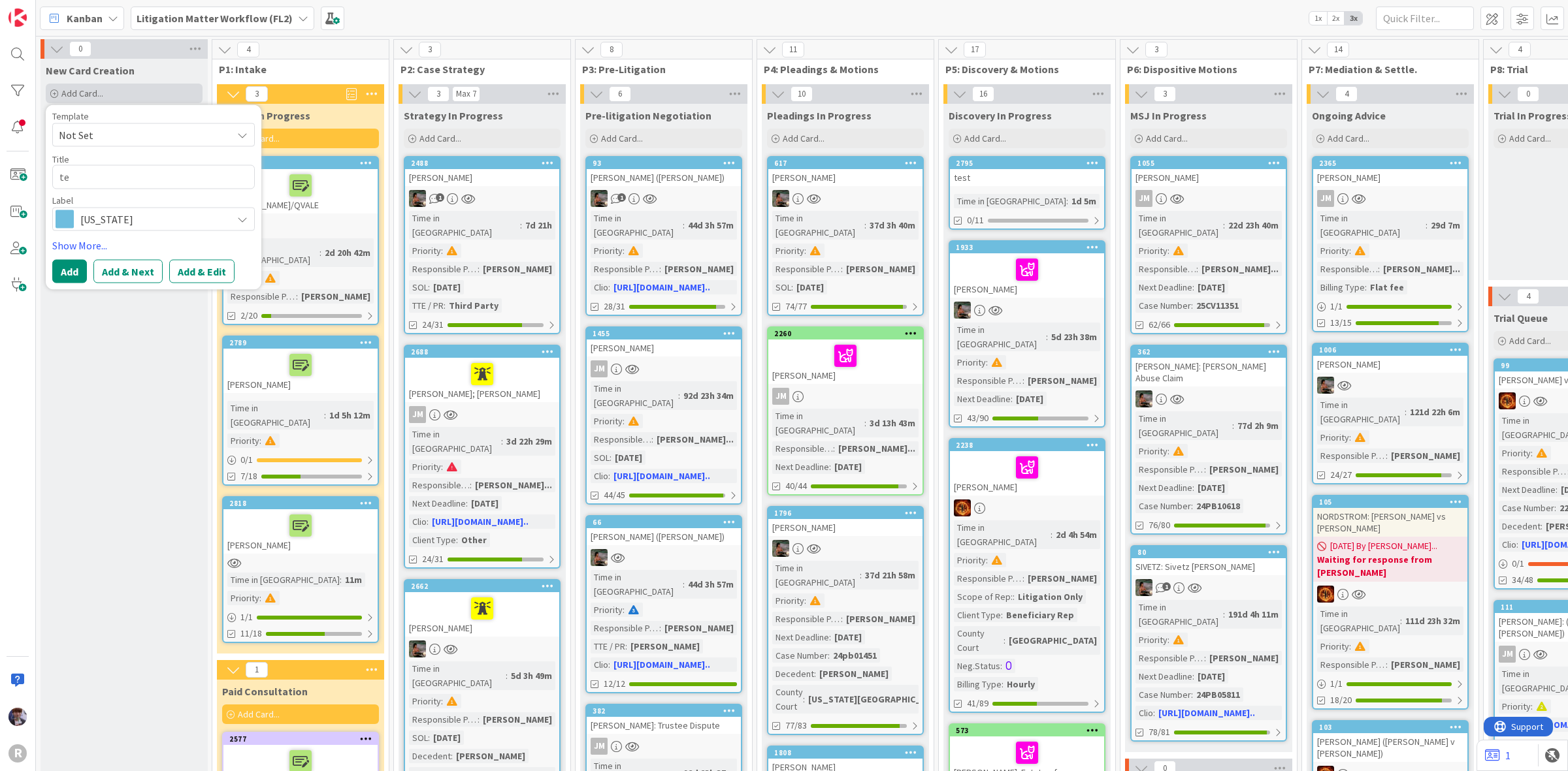
type textarea "tes"
type textarea "x"
type textarea "test"
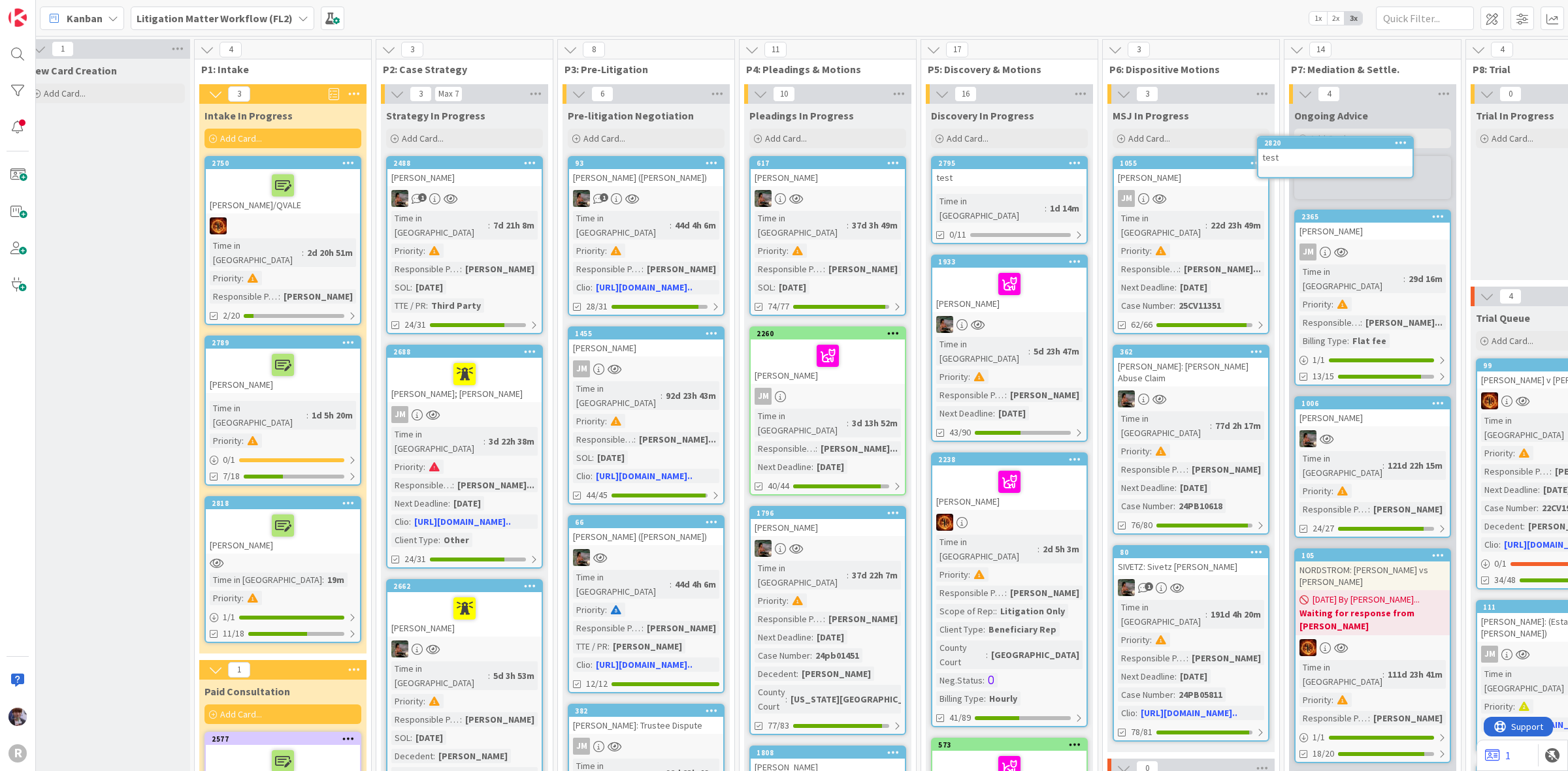
scroll to position [0, 24]
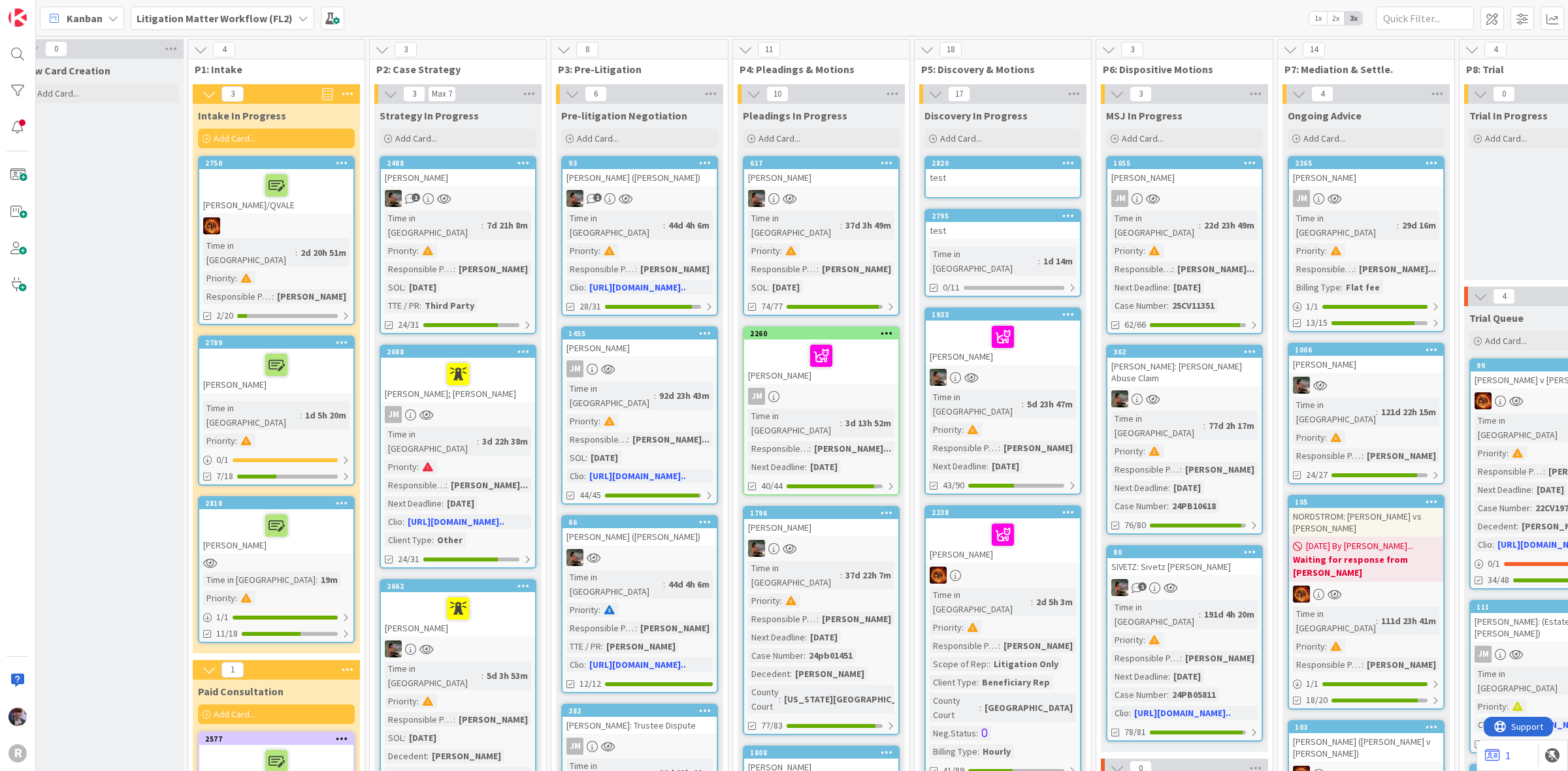
click at [1076, 164] on div at bounding box center [1068, 163] width 23 height 9
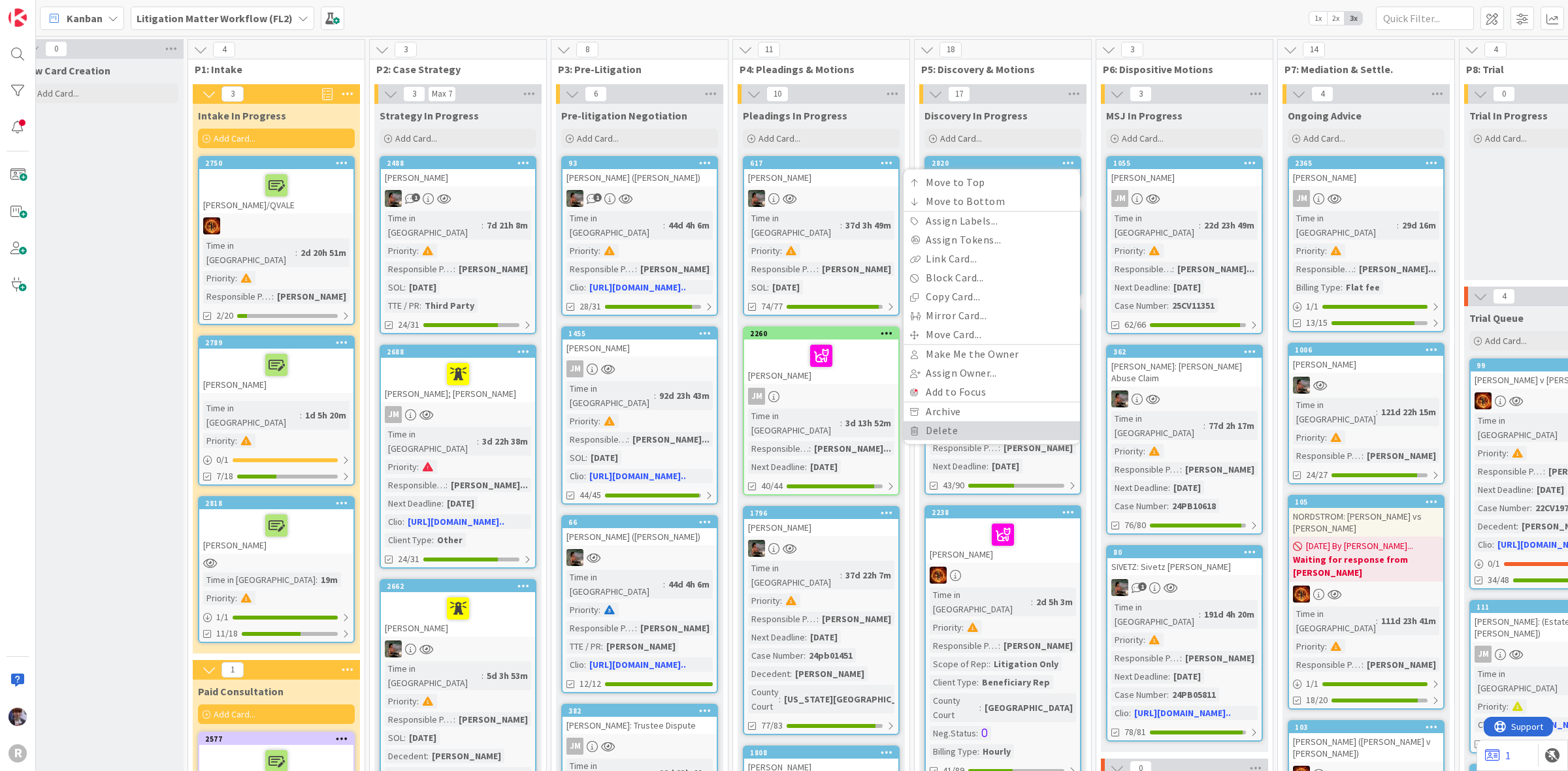
click at [977, 432] on link "Delete" at bounding box center [992, 430] width 177 height 19
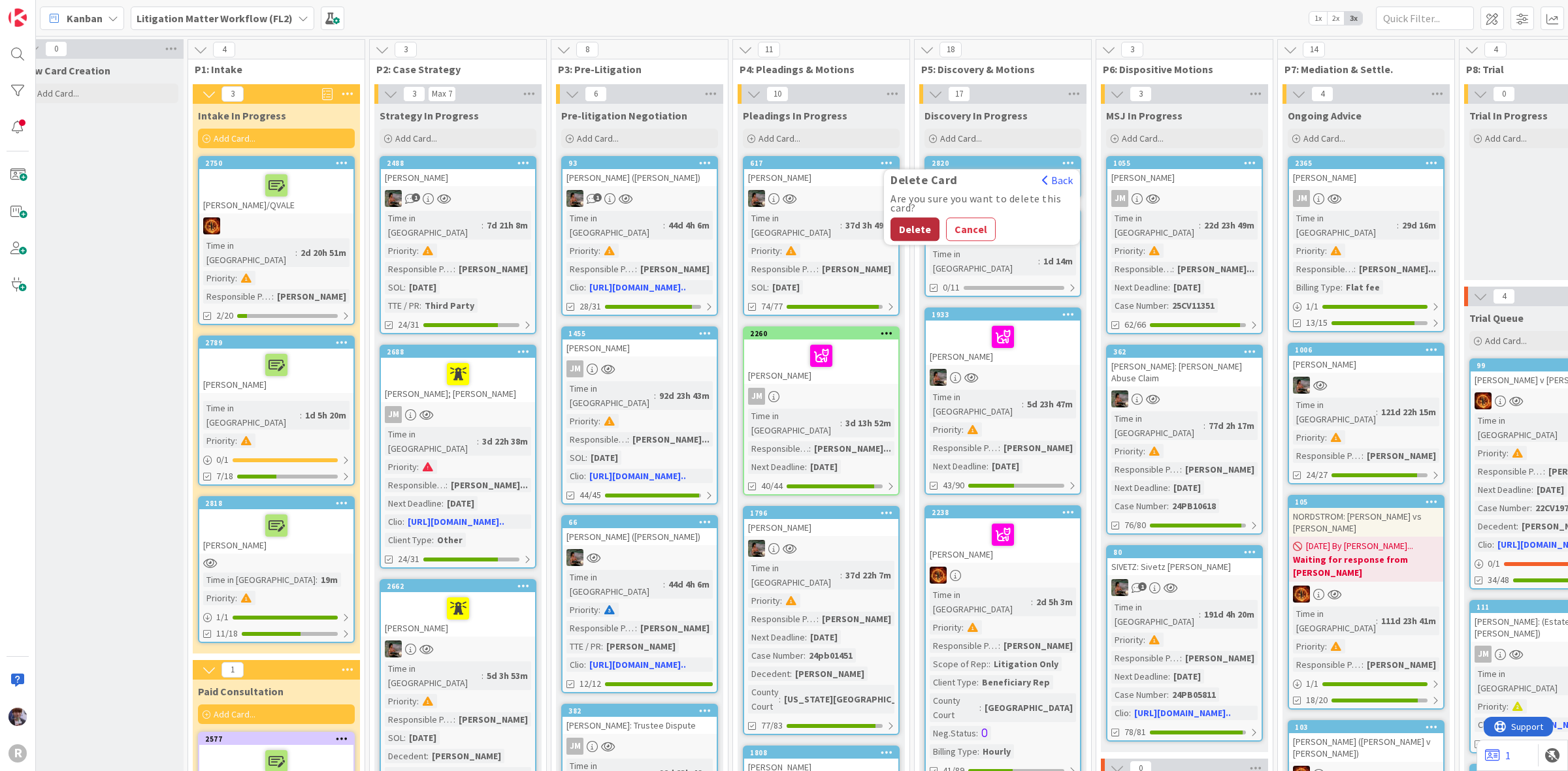
click at [912, 226] on button "Delete" at bounding box center [915, 229] width 49 height 23
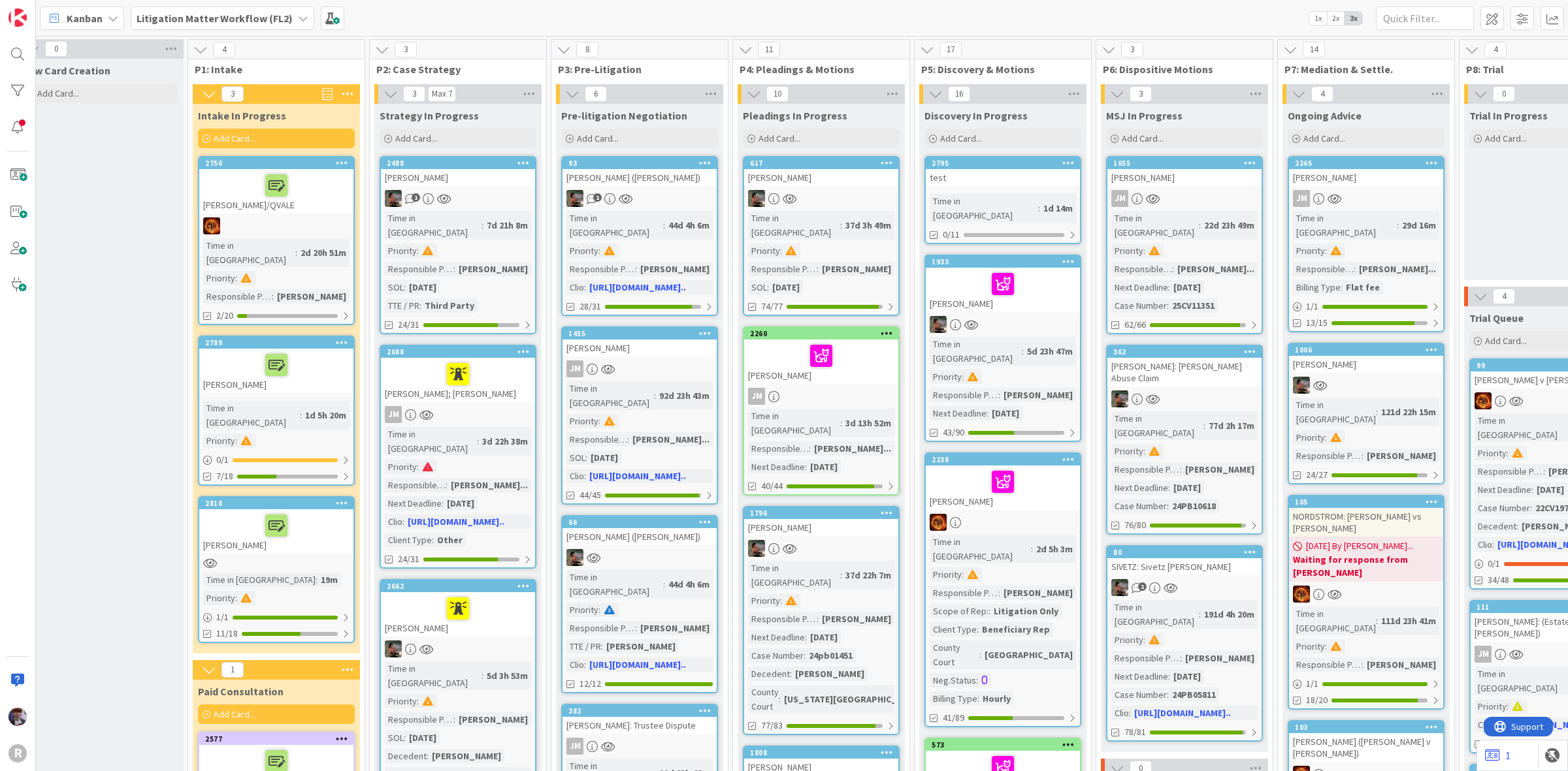
scroll to position [0, 909]
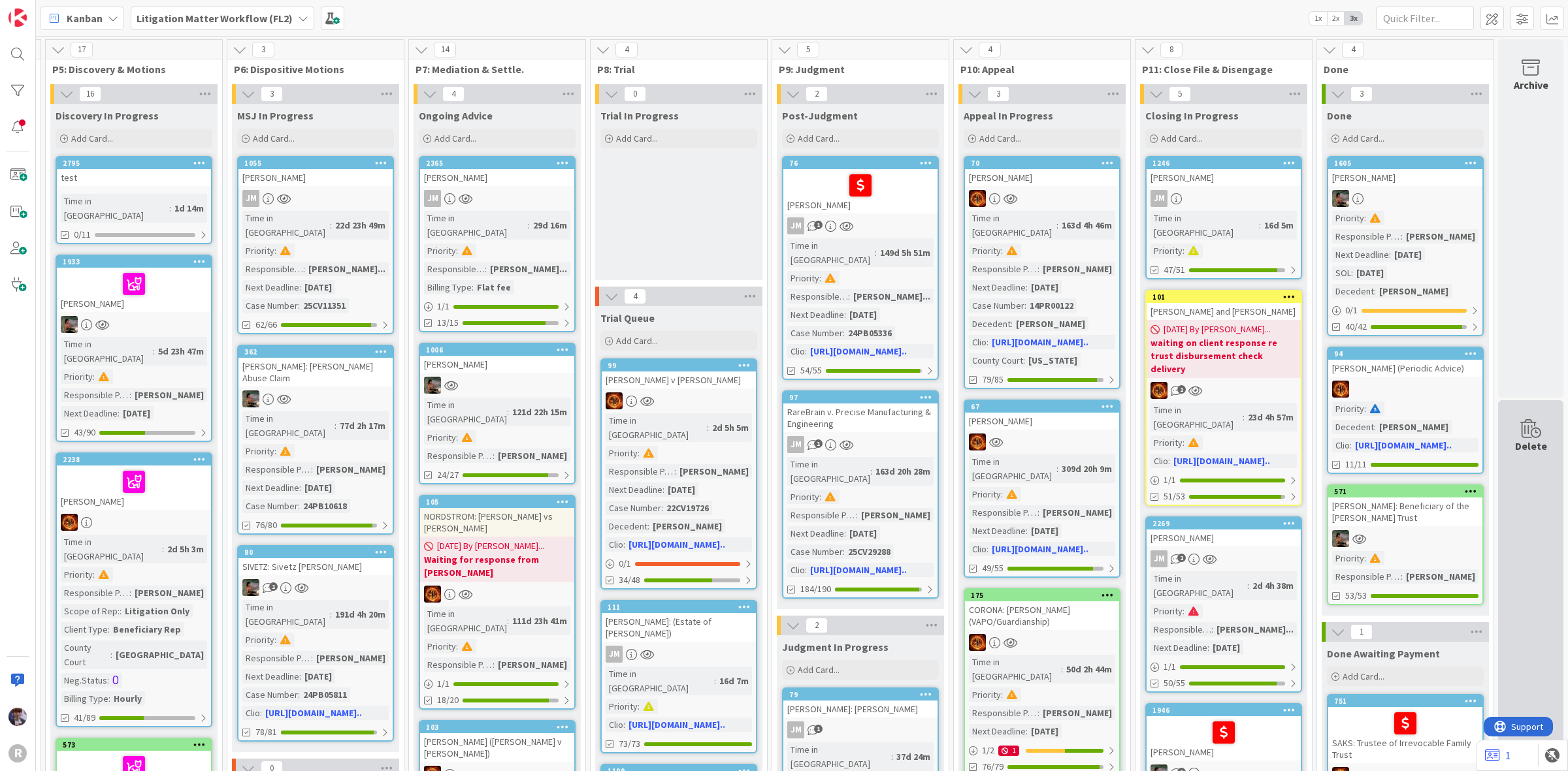
click at [1511, 465] on div "Delete" at bounding box center [1530, 579] width 66 height 358
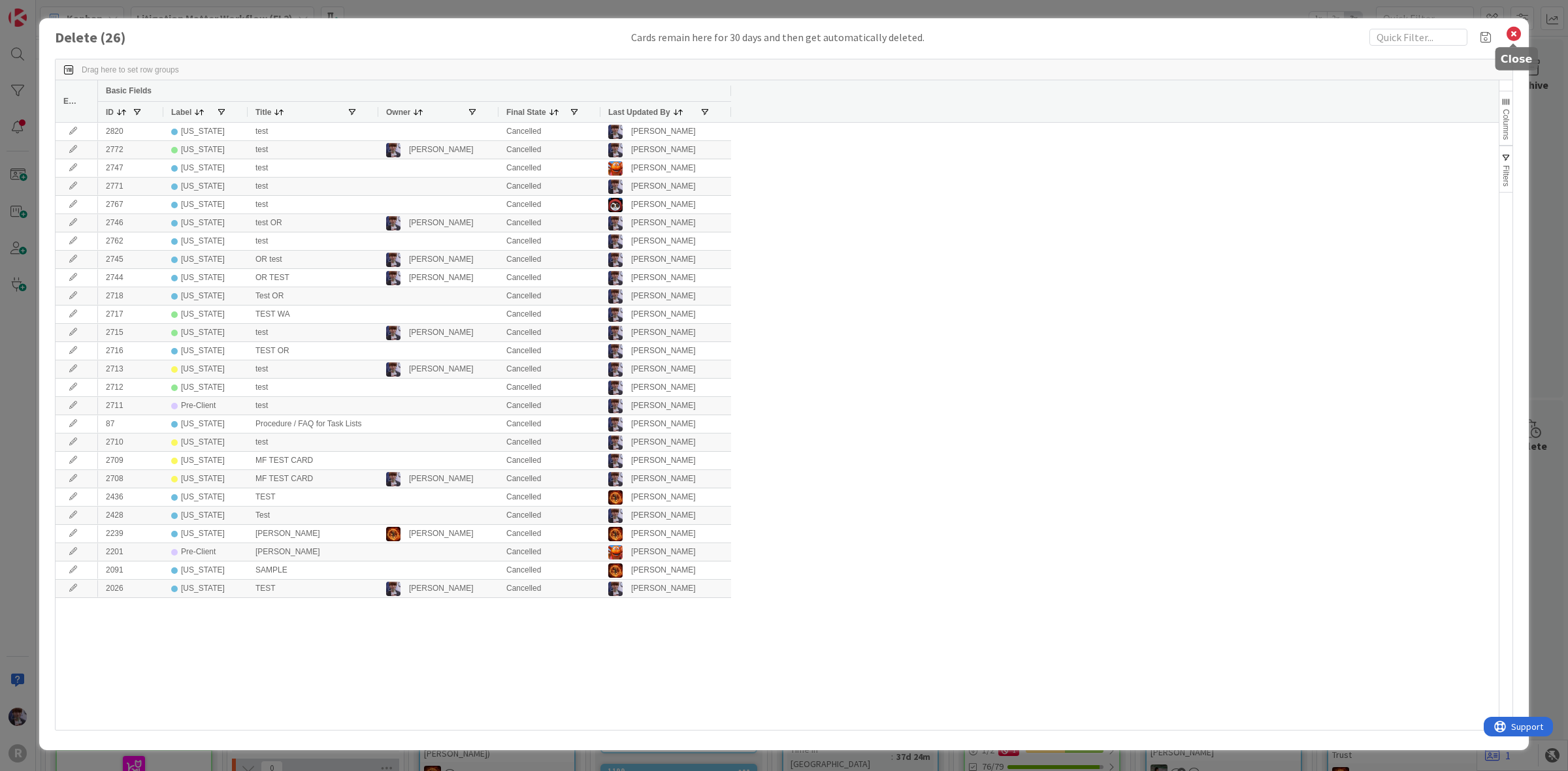
click at [1512, 31] on icon at bounding box center [1514, 34] width 17 height 18
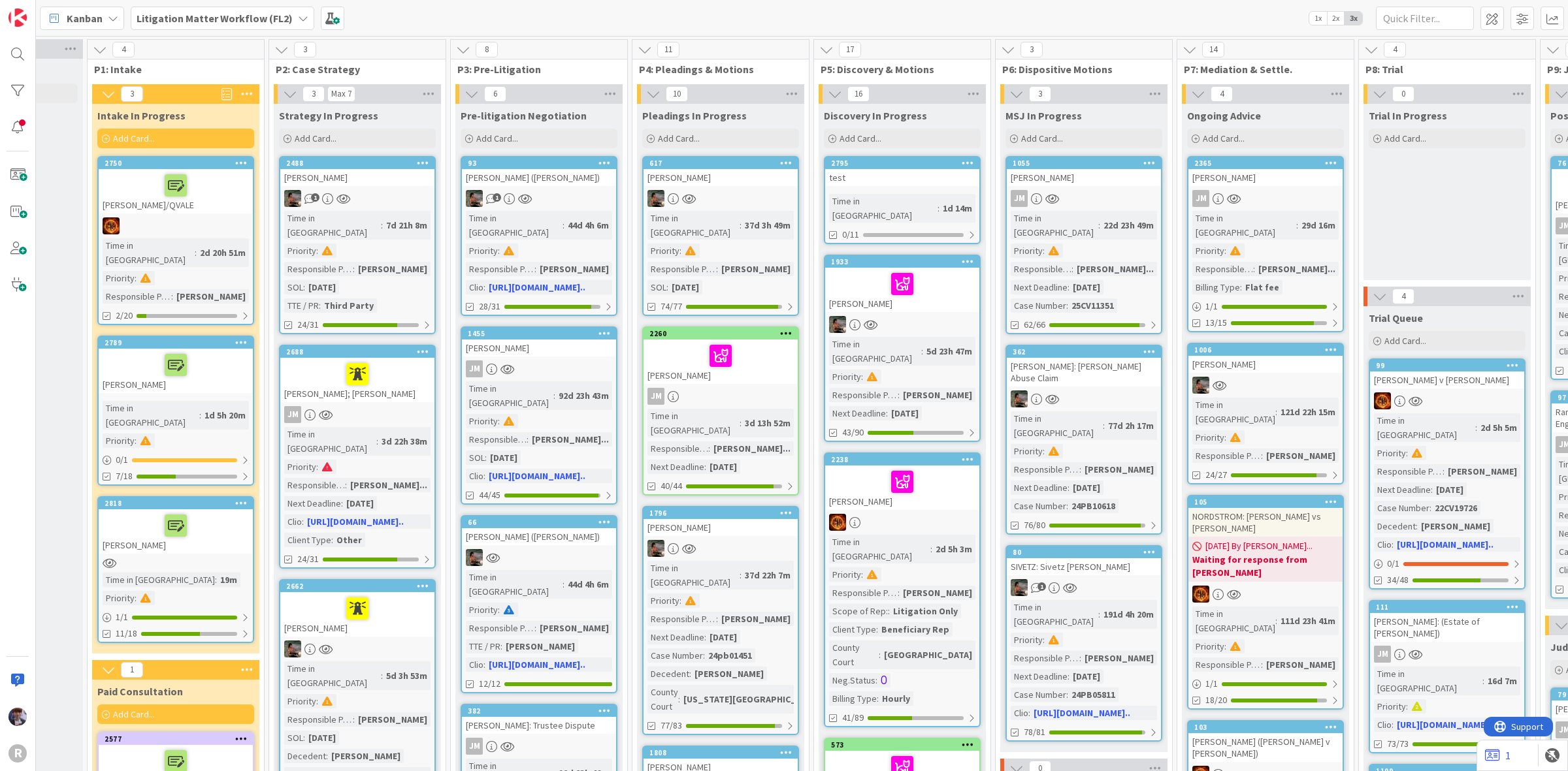
scroll to position [0, 0]
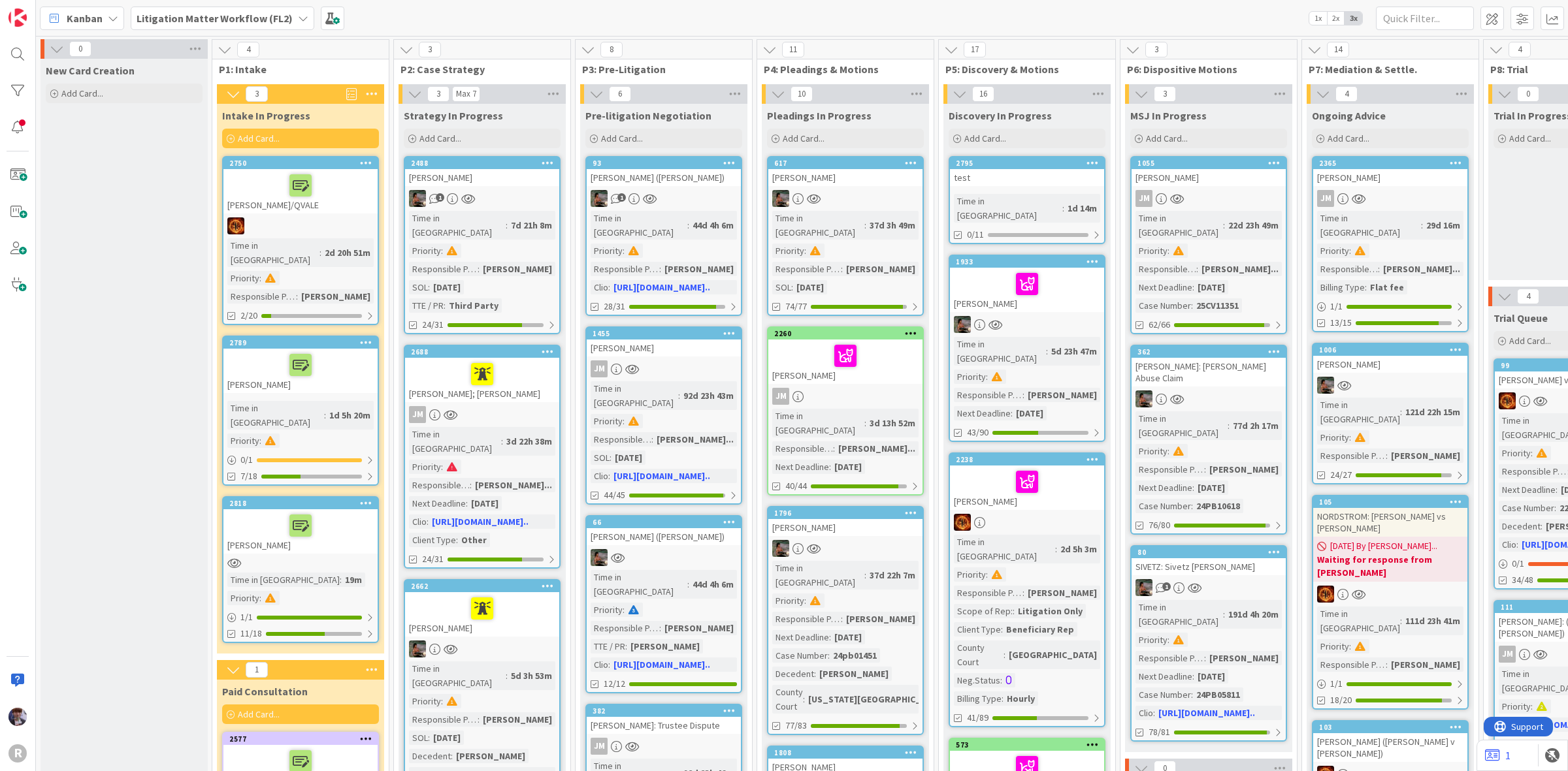
click at [1095, 164] on icon at bounding box center [1093, 162] width 12 height 9
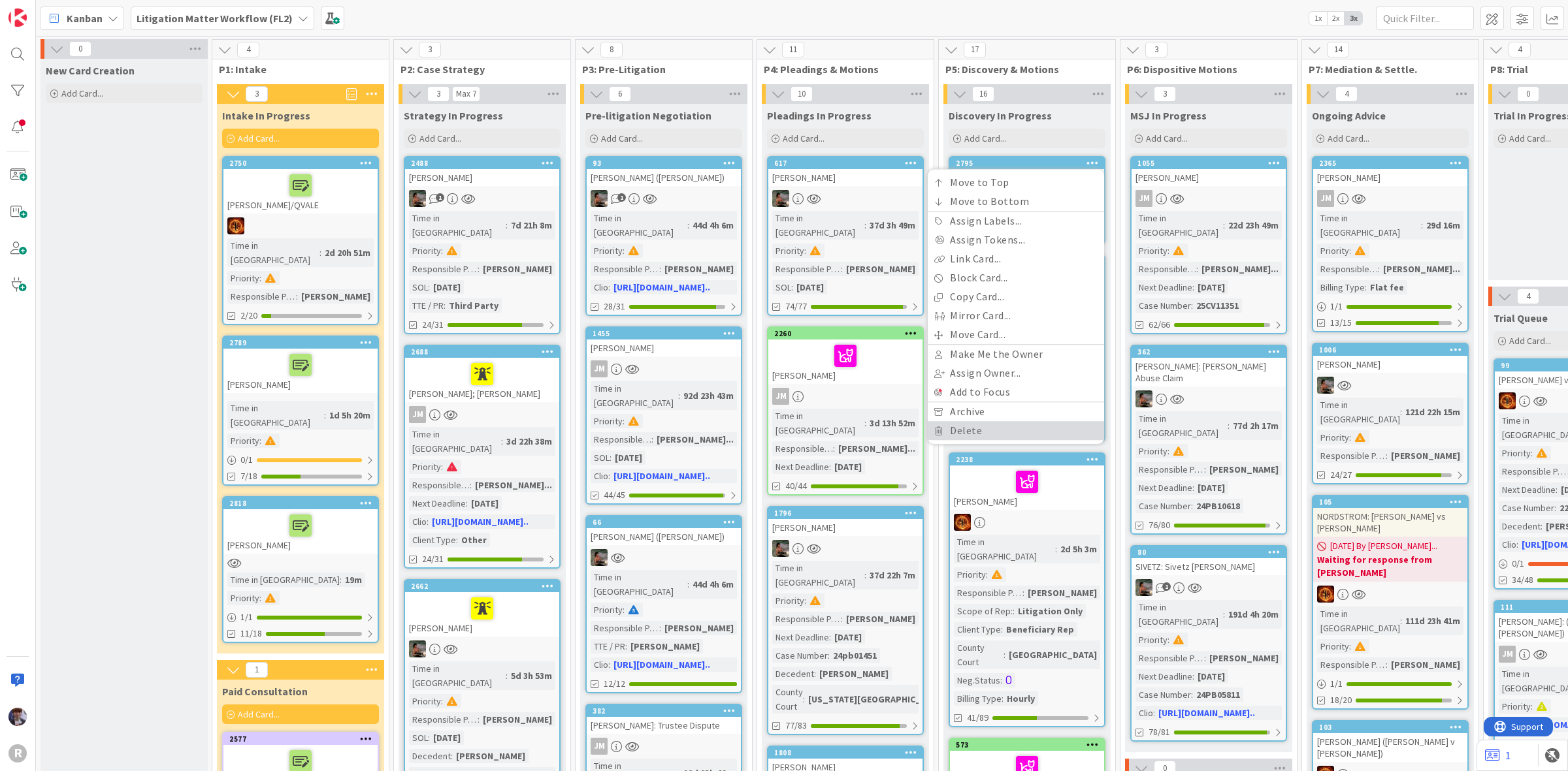
click at [983, 432] on link "Delete" at bounding box center [1016, 430] width 177 height 19
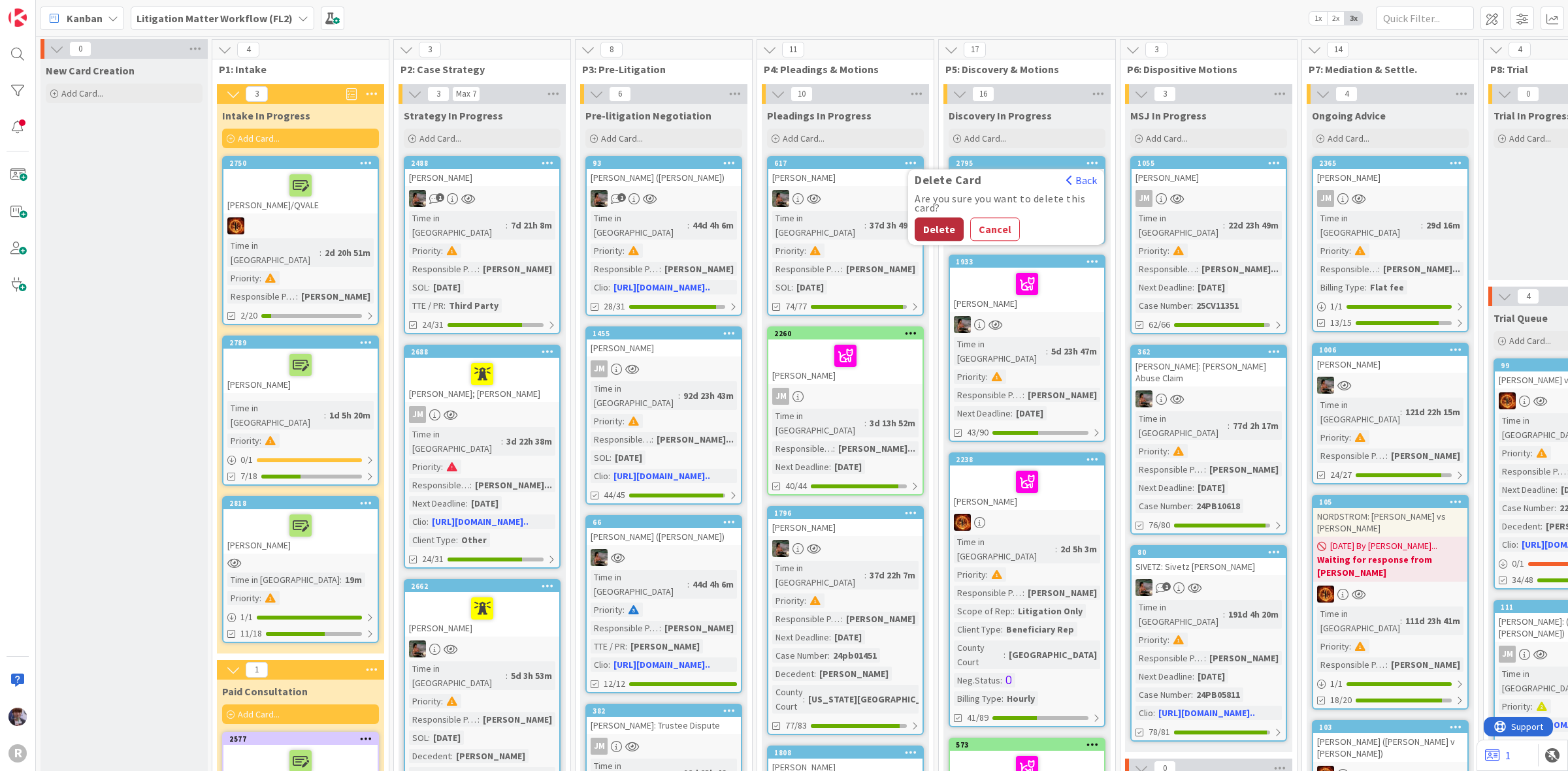
click at [933, 232] on button "Delete" at bounding box center [939, 229] width 49 height 23
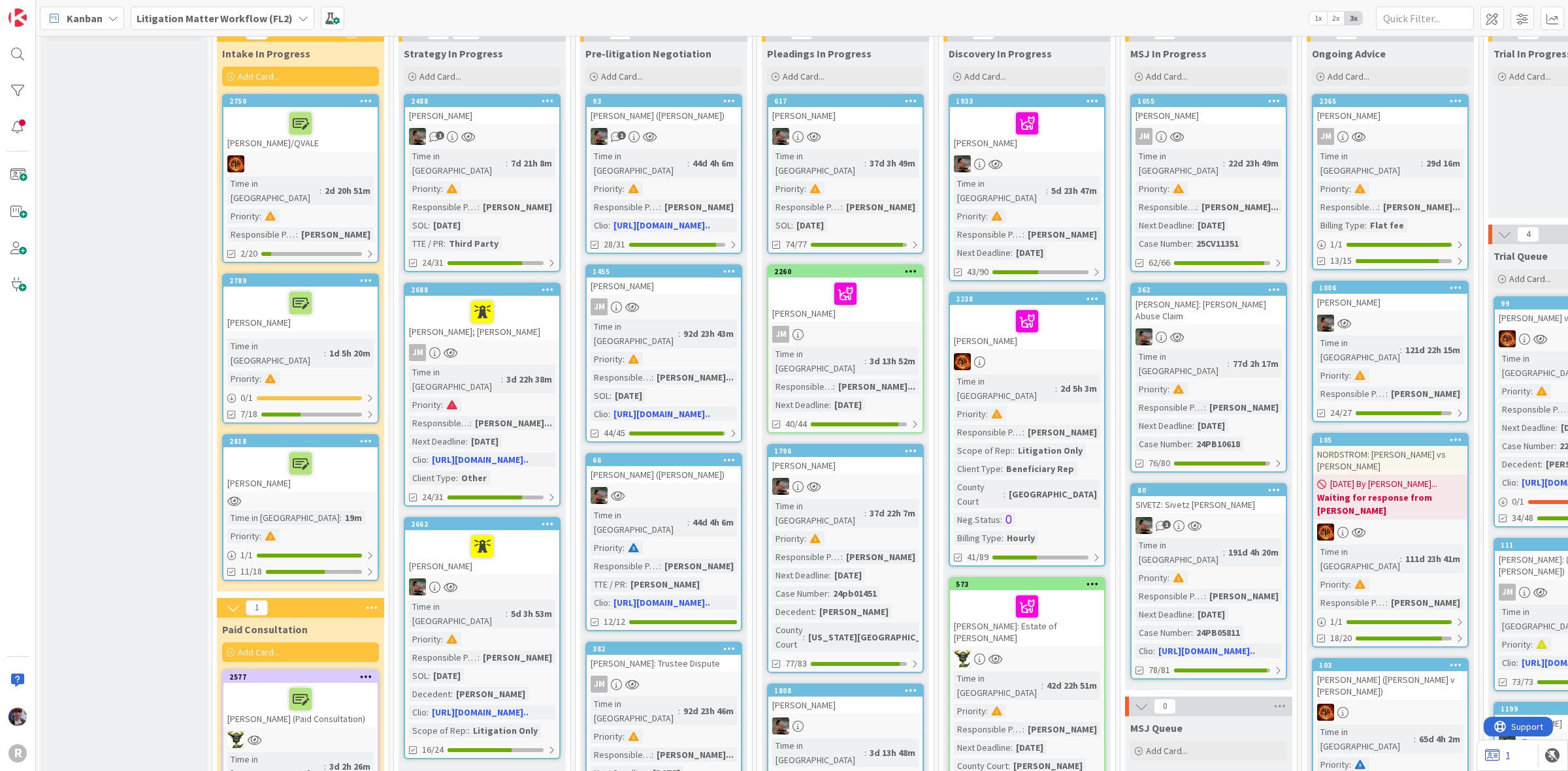
scroll to position [163, 0]
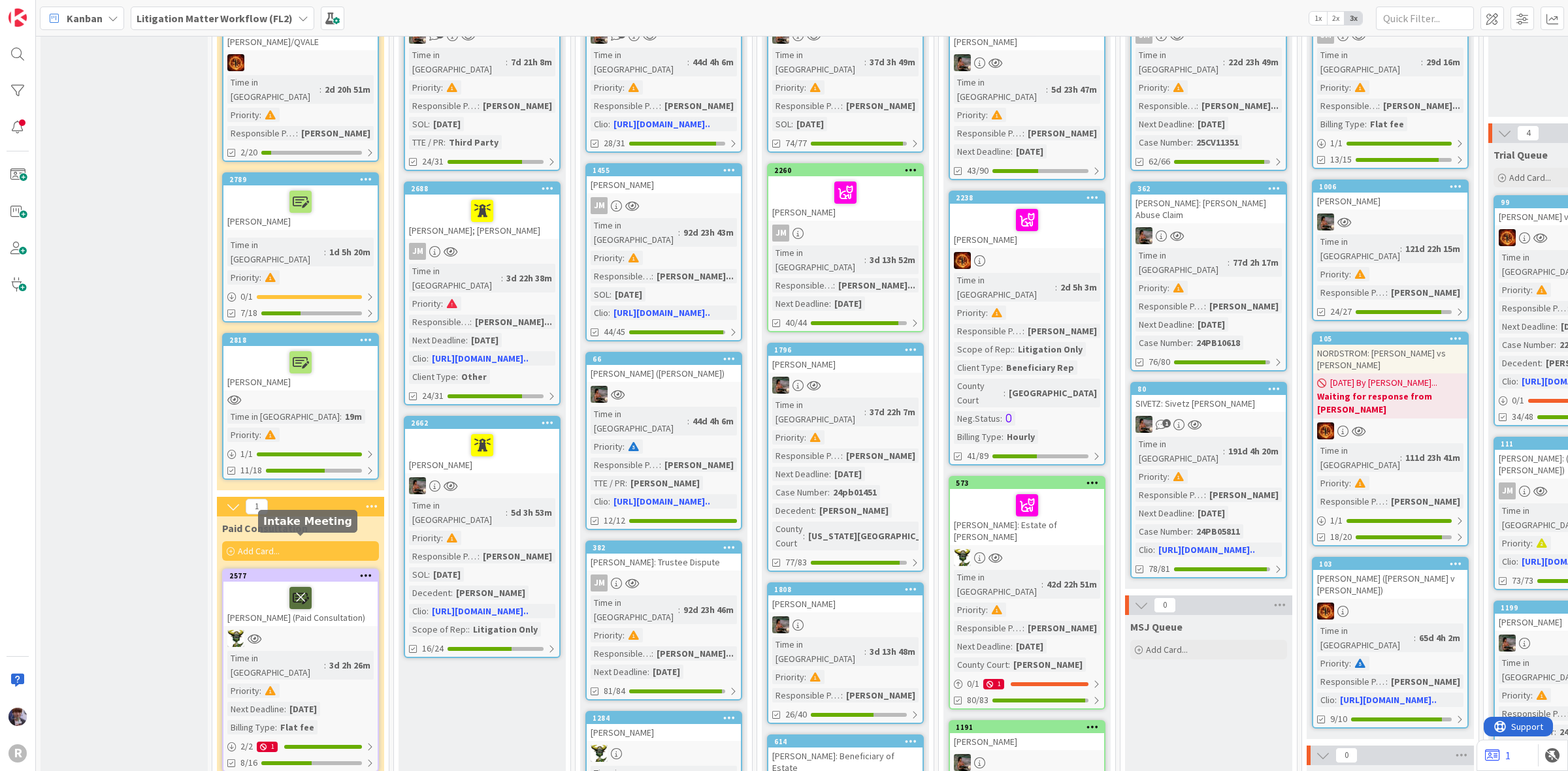
click at [303, 587] on icon at bounding box center [300, 597] width 22 height 21
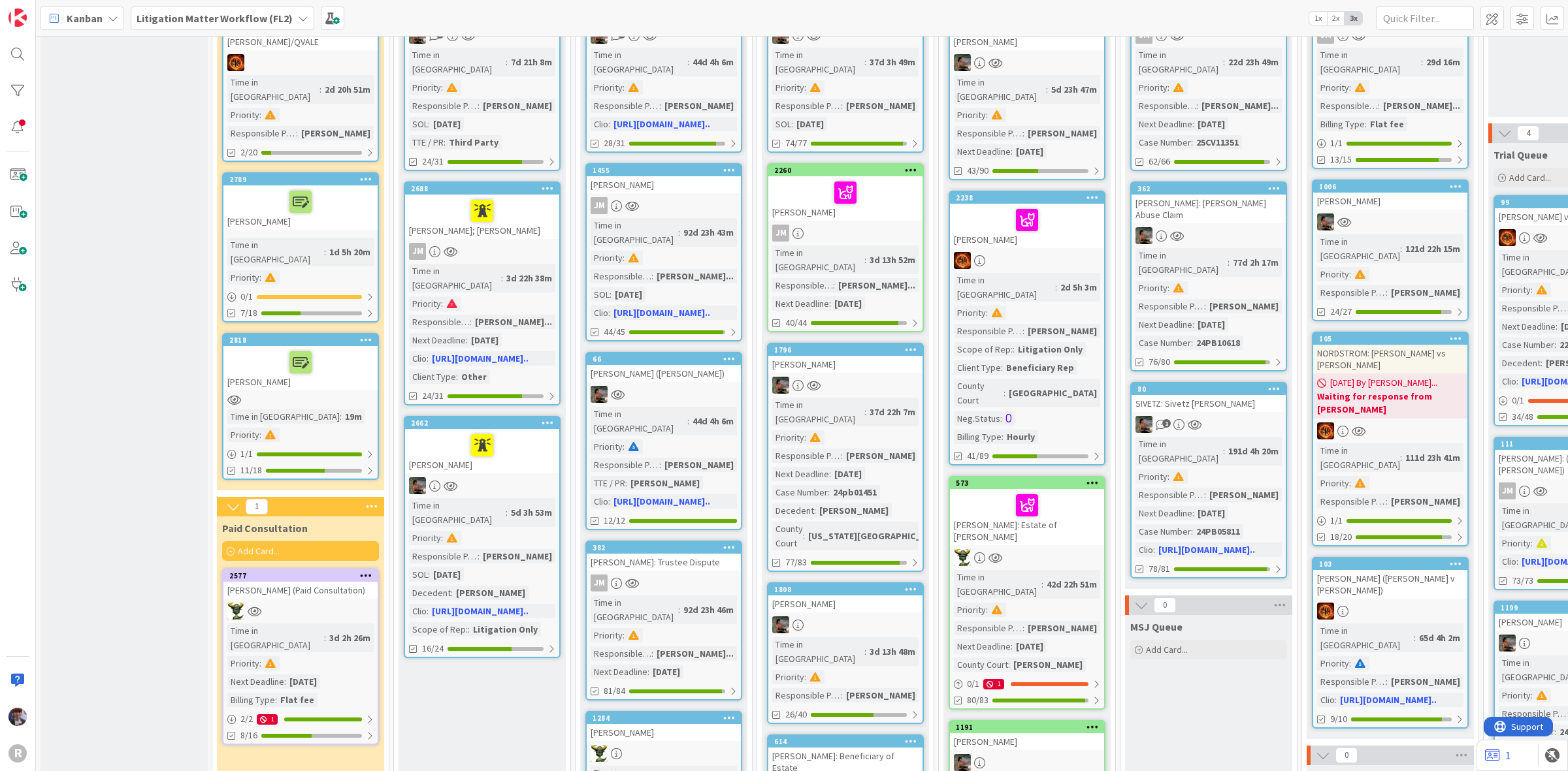
click at [299, 582] on div "[PERSON_NAME] (Paid Consultation)" at bounding box center [300, 590] width 154 height 17
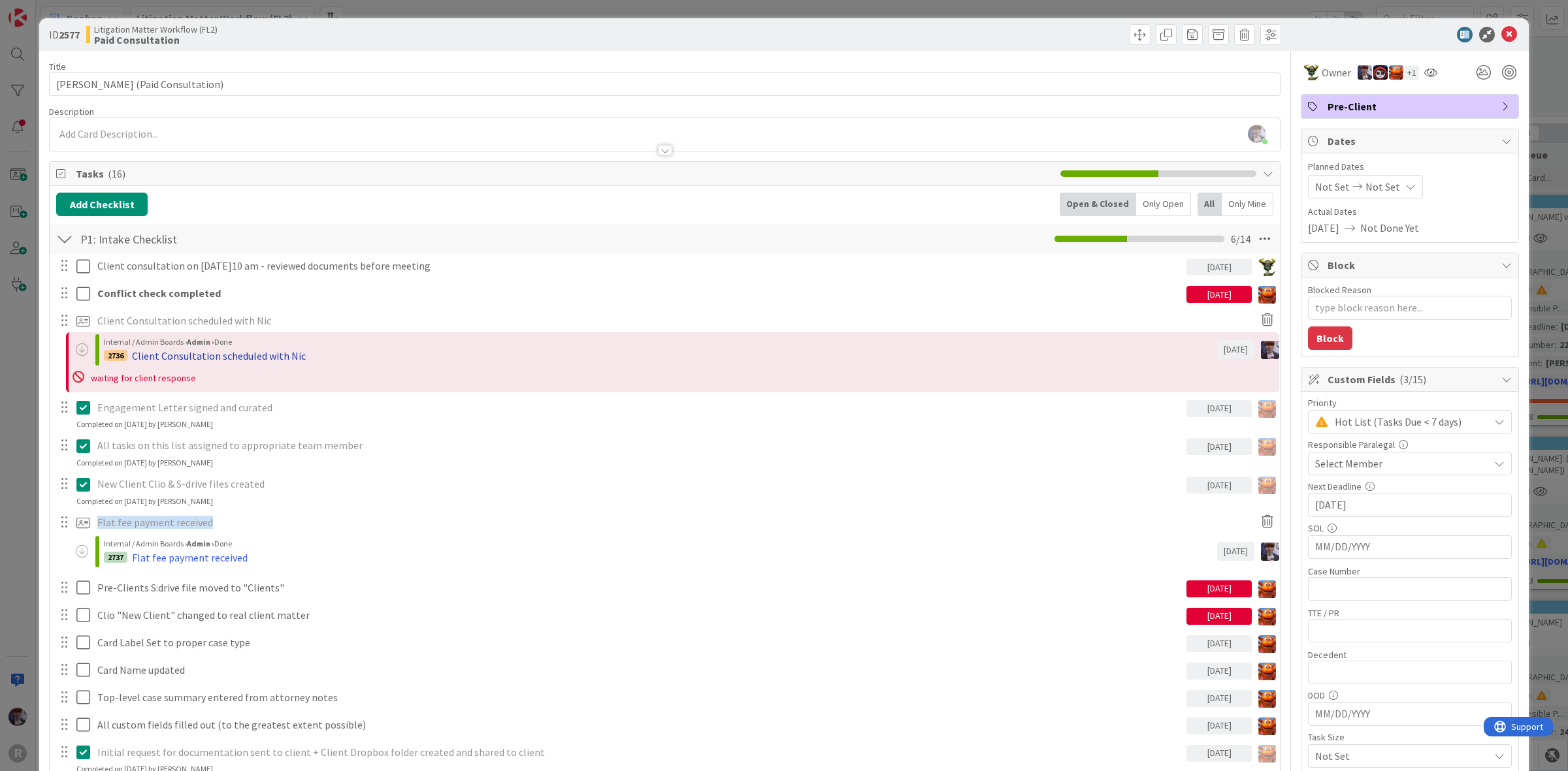
click at [229, 351] on div "Client Consultation scheduled with Nic" at bounding box center [219, 355] width 174 height 16
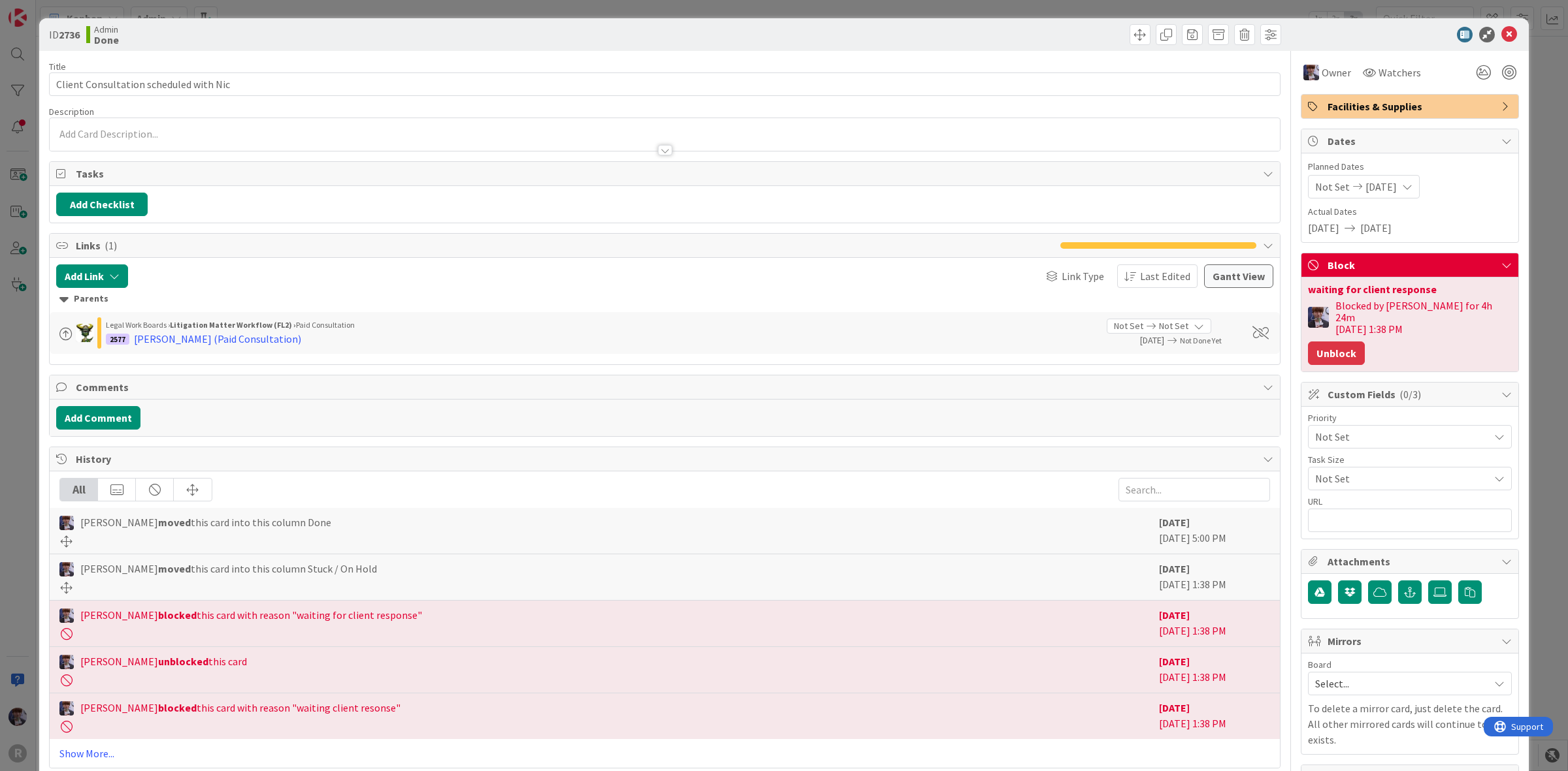
click at [1328, 342] on button "Unblock" at bounding box center [1336, 353] width 57 height 23
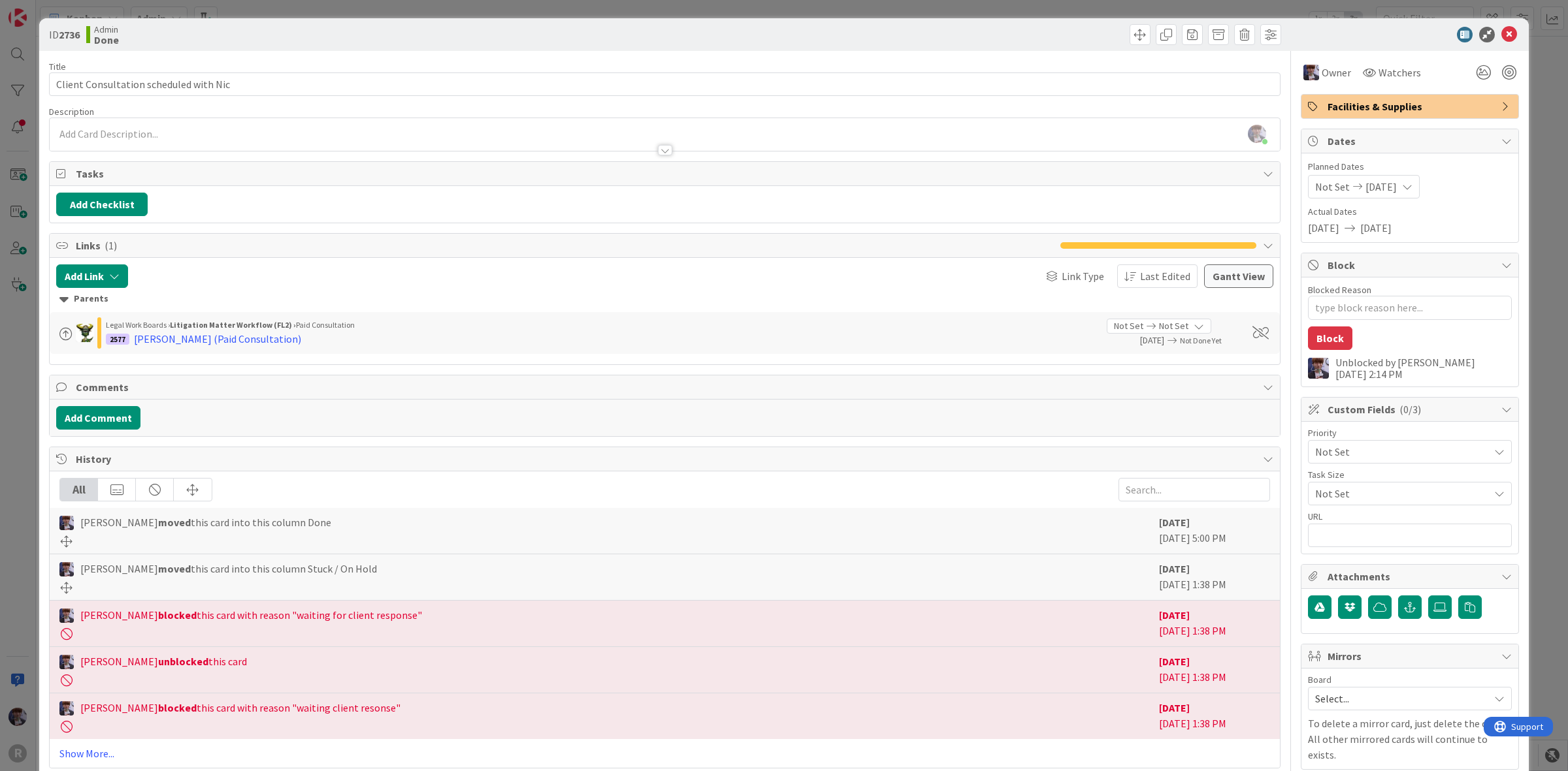
click at [1539, 239] on div "ID 2736 Admin Done Title 38 / 128 Client Consultation scheduled with Nic Descri…" at bounding box center [784, 386] width 1568 height 771
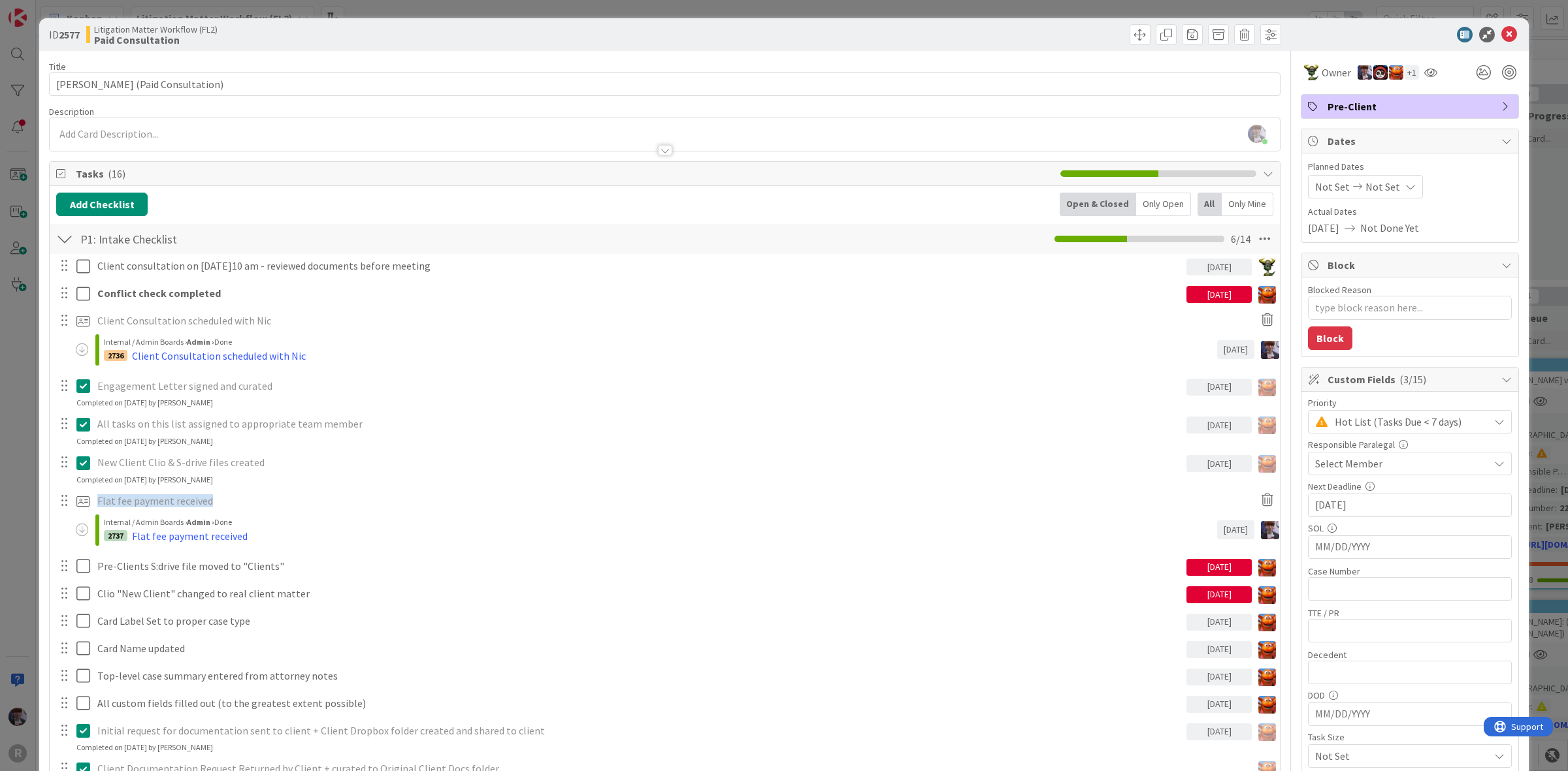
click at [1142, 201] on div "Only Open" at bounding box center [1163, 204] width 55 height 23
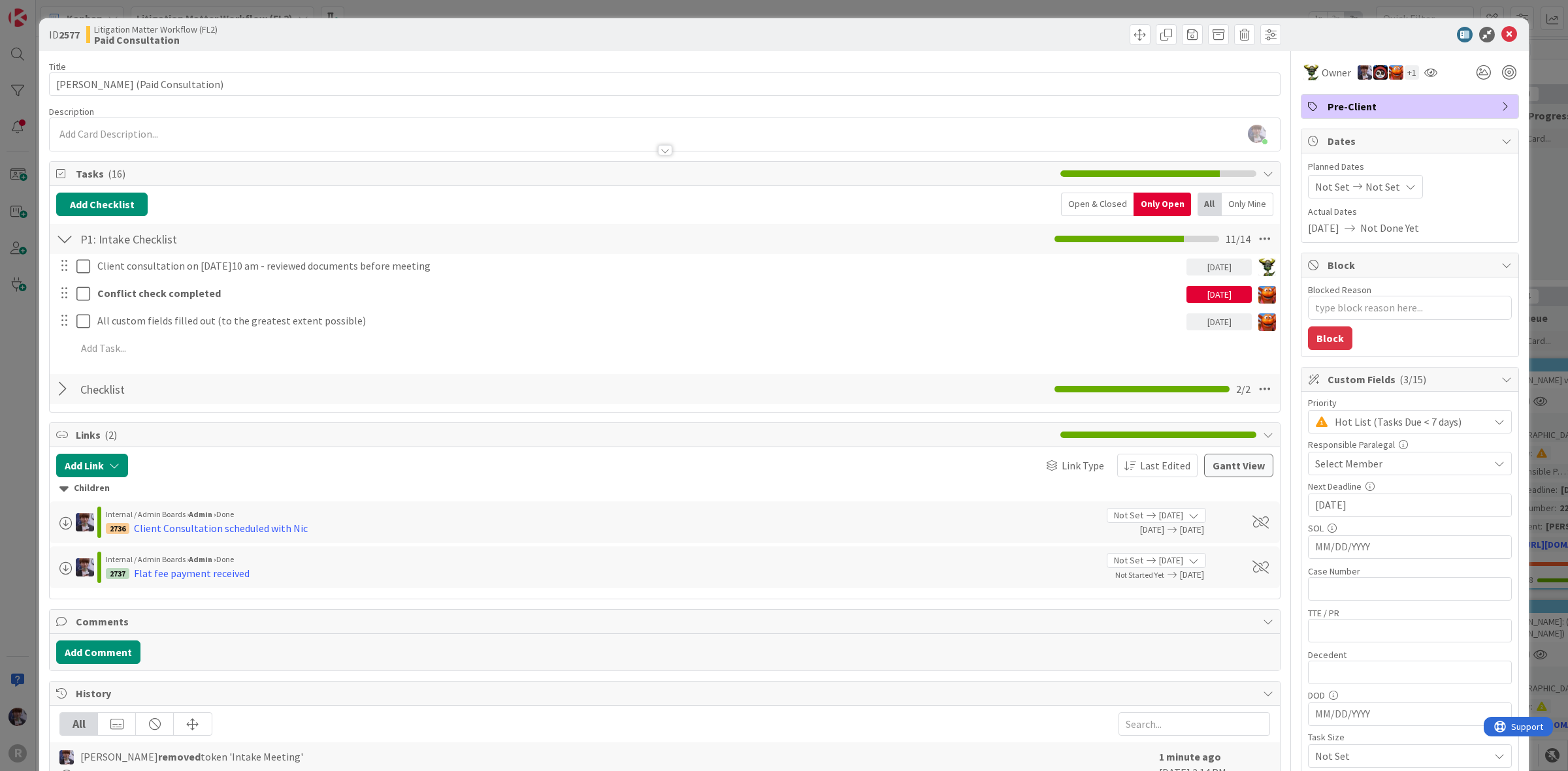
type textarea "x"
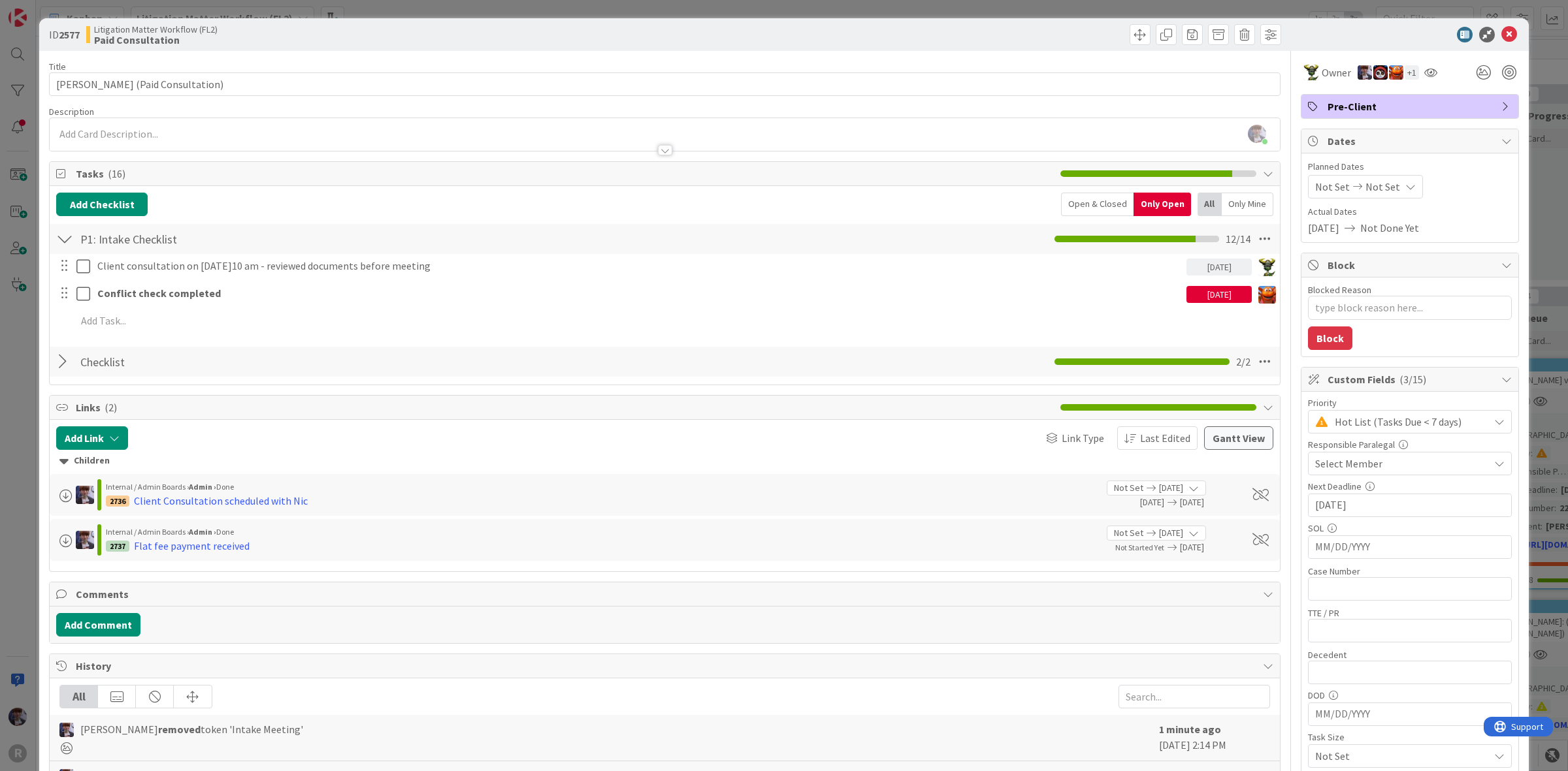
click at [32, 413] on div "ID 2577 Litigation Matter Workflow (FL2) Paid Consultation Title 34 / 128 PAULU…" at bounding box center [784, 386] width 1568 height 771
